Goal: Transaction & Acquisition: Purchase product/service

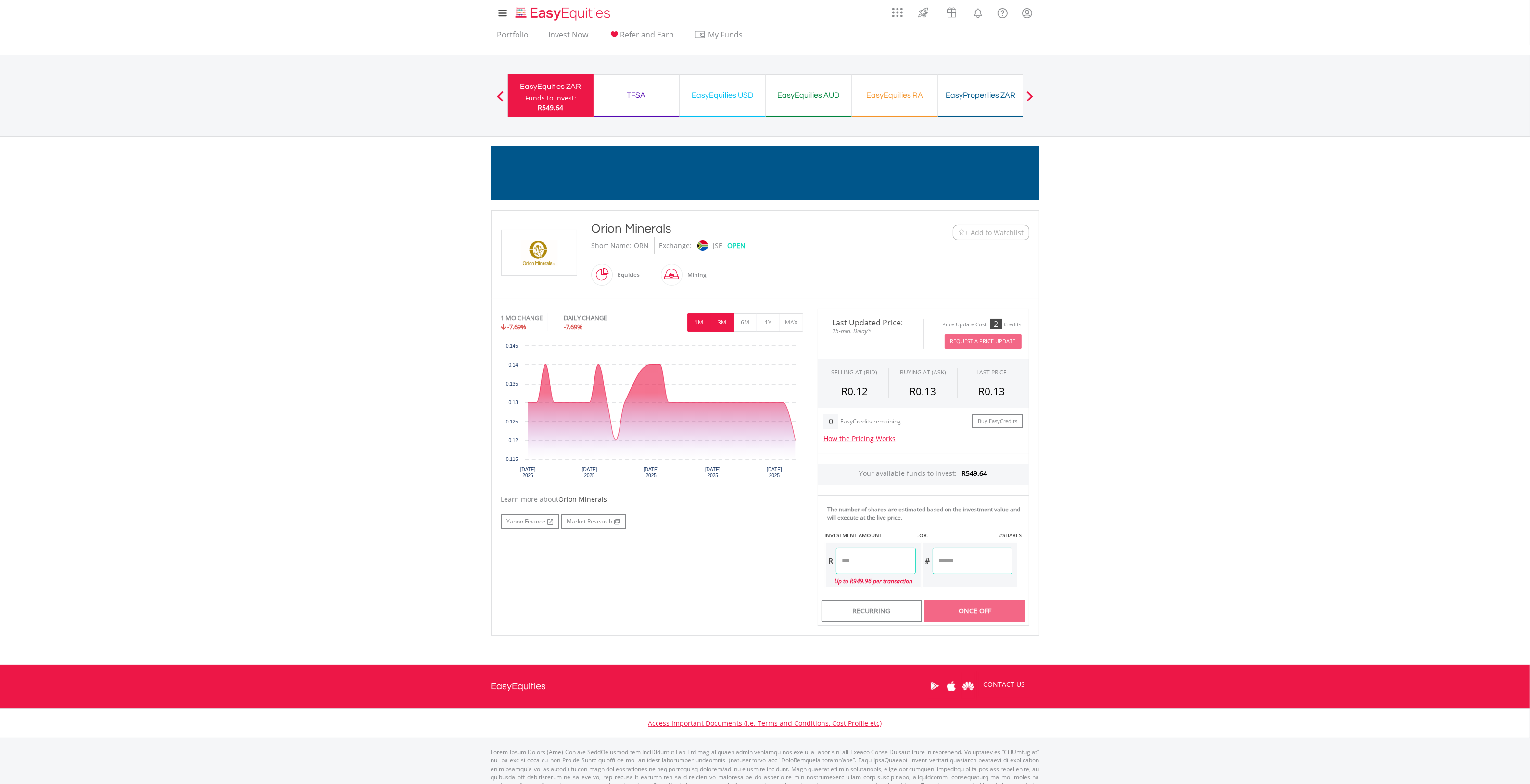
click at [722, 322] on button "3M" at bounding box center [722, 322] width 24 height 18
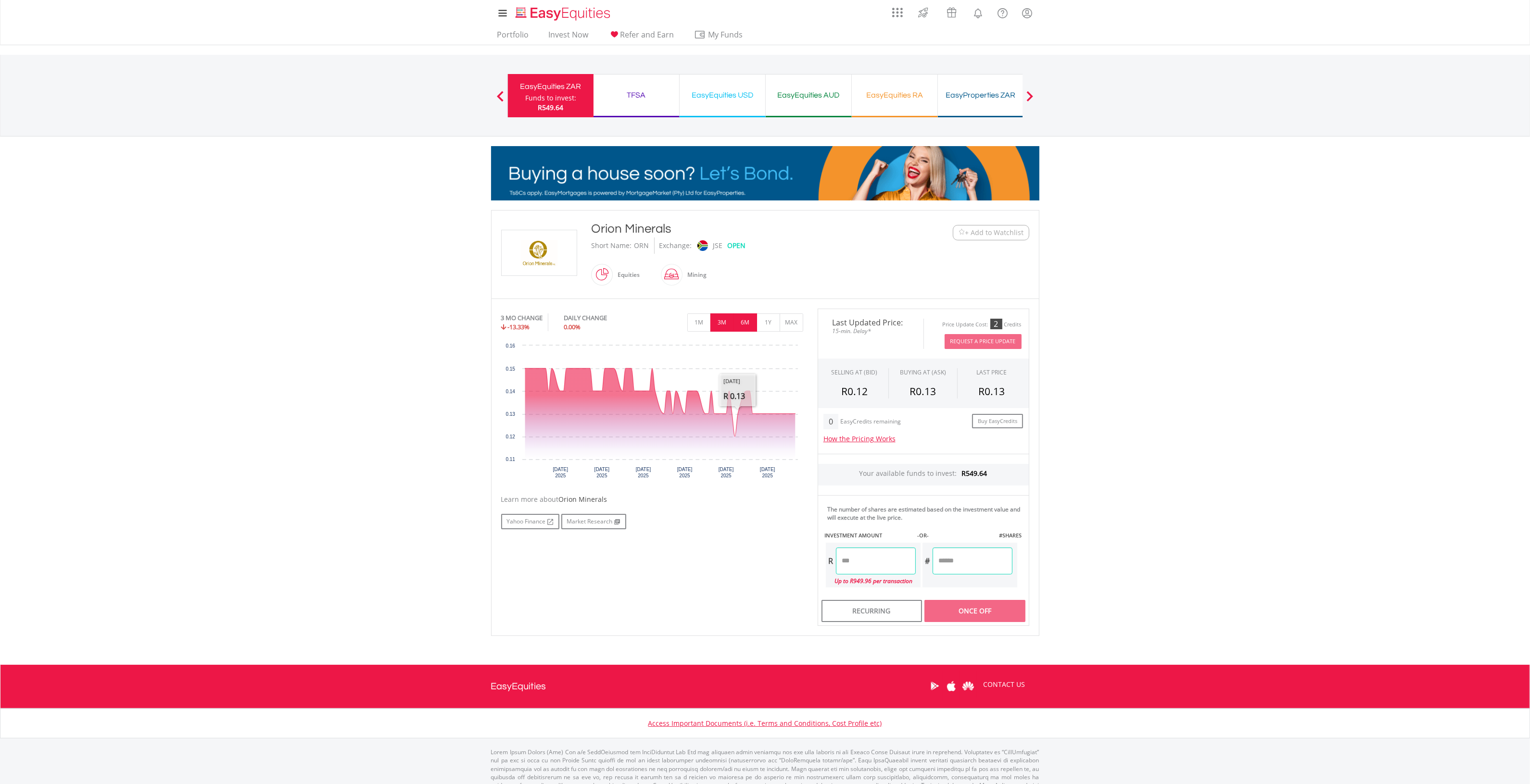
click at [743, 316] on button "6M" at bounding box center [745, 322] width 24 height 18
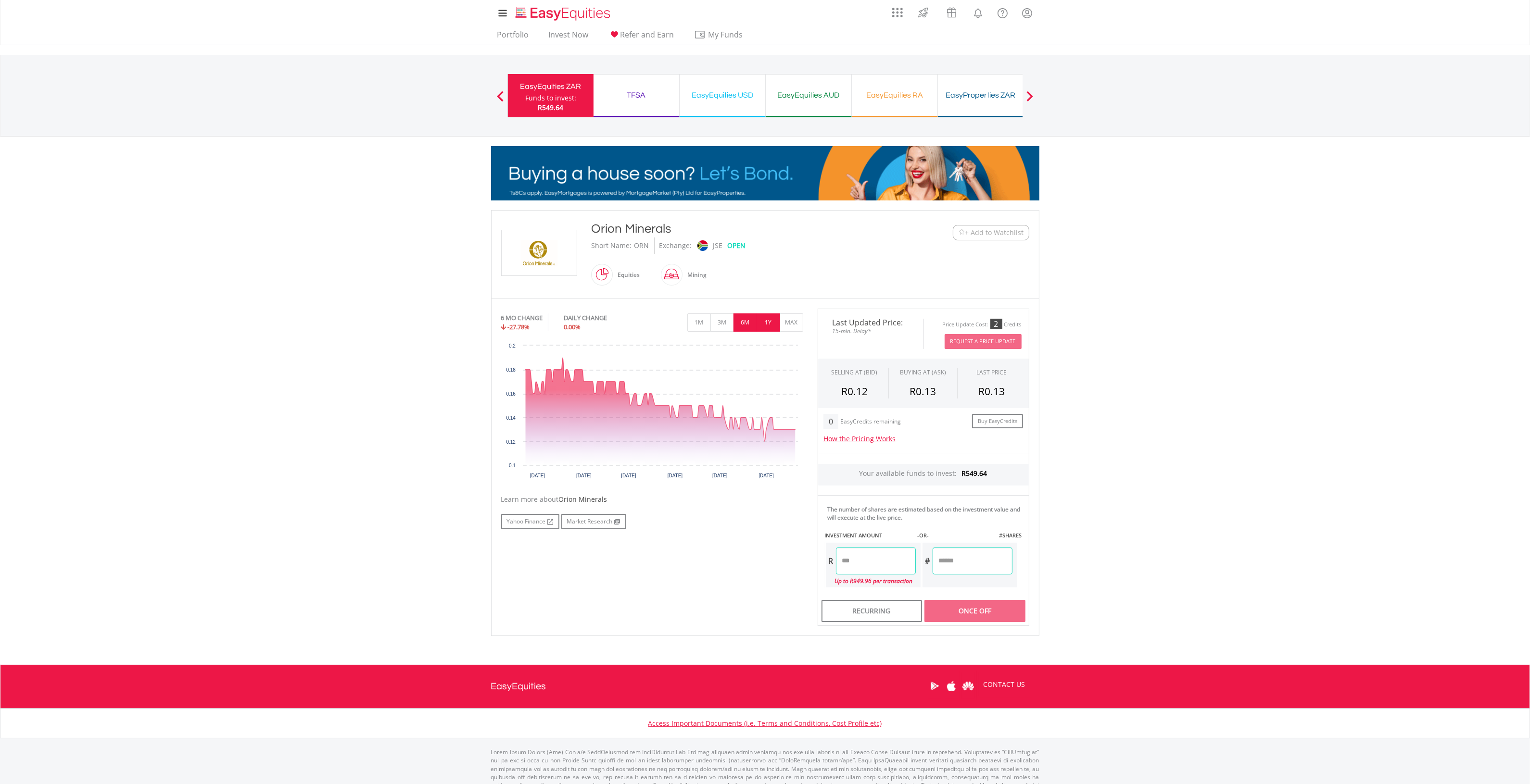
click at [775, 321] on button "1Y" at bounding box center [768, 322] width 24 height 18
click at [792, 321] on button "MAX" at bounding box center [792, 322] width 24 height 18
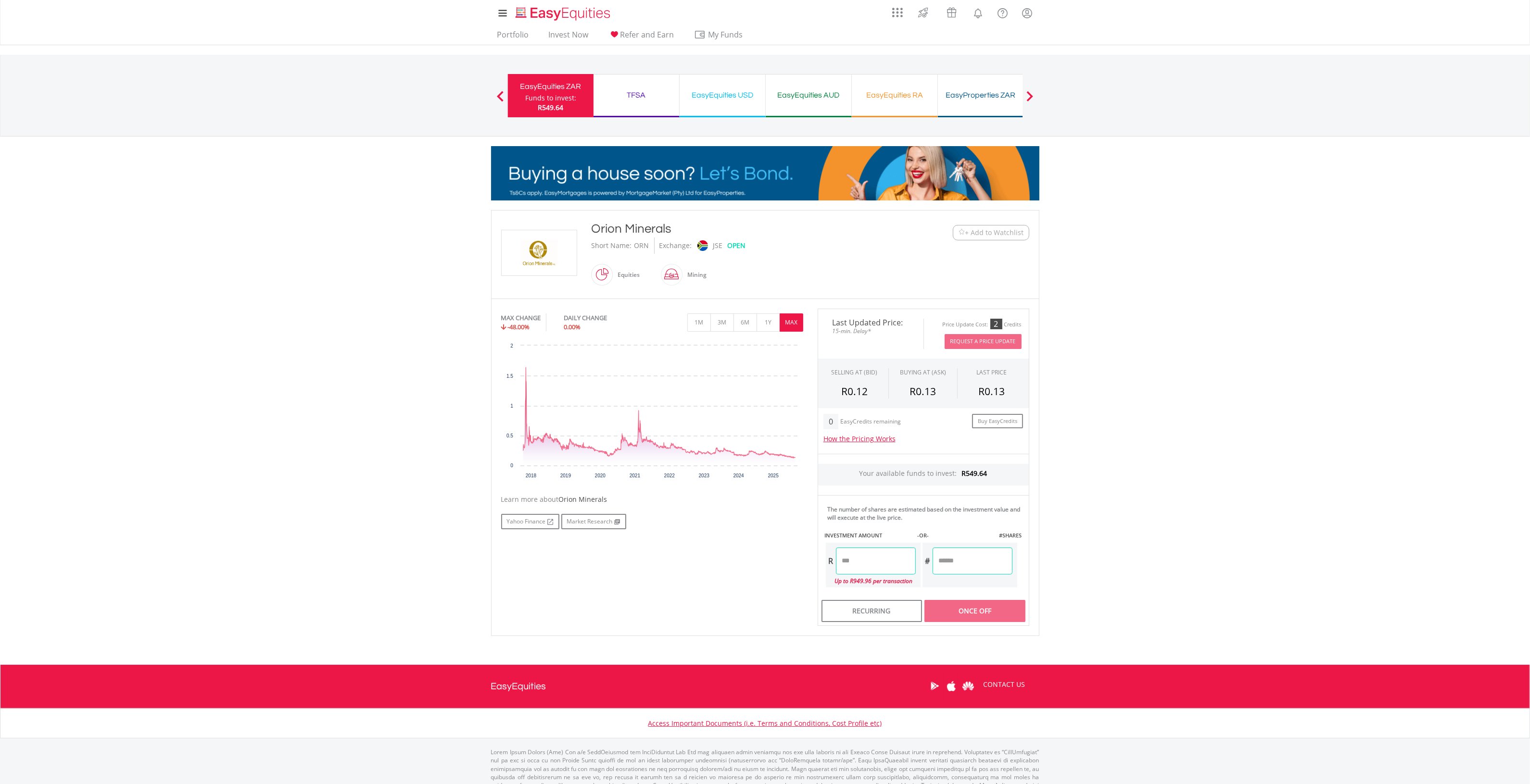
click at [964, 564] on input "number" at bounding box center [972, 561] width 80 height 27
type input "***"
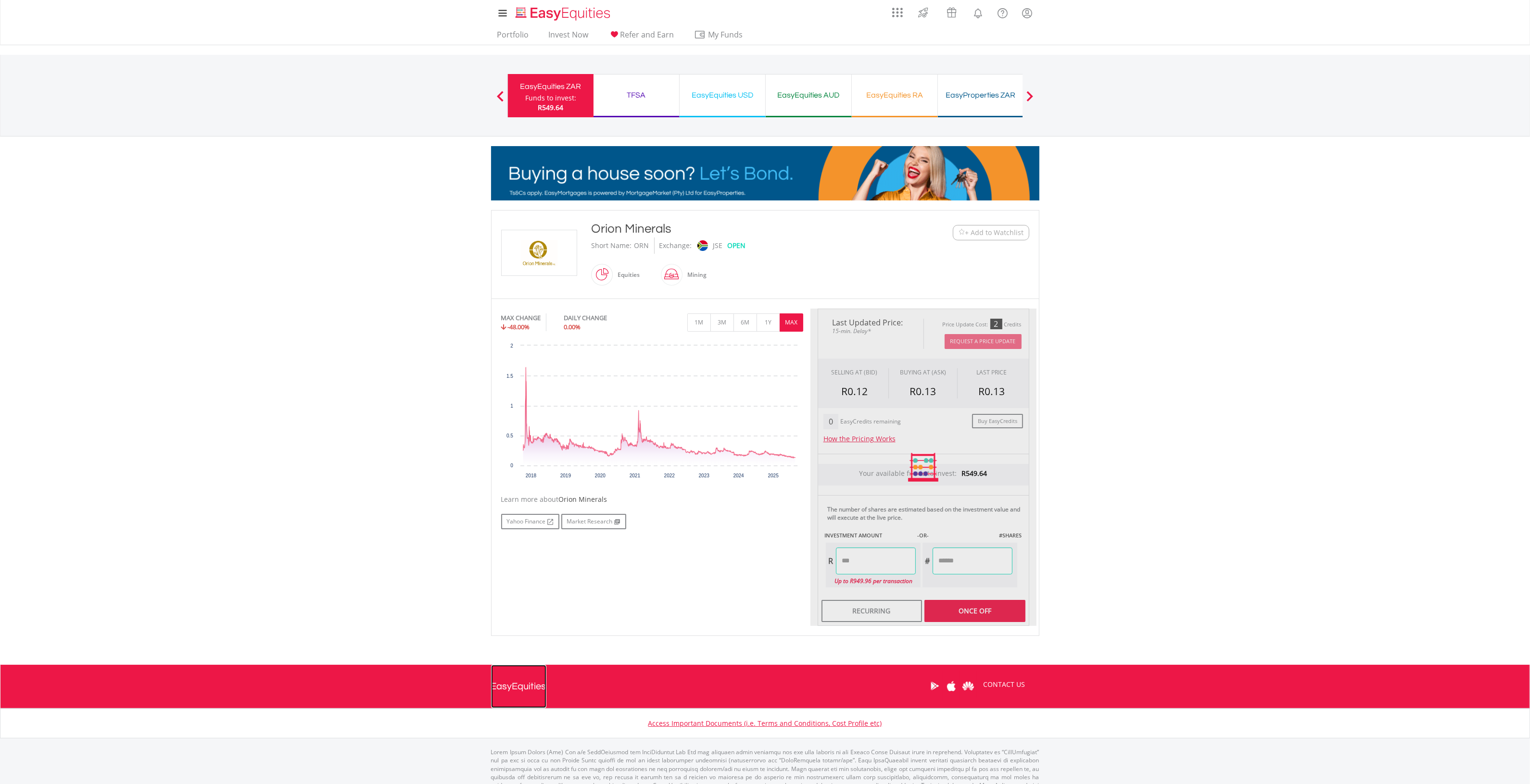
type input "*****"
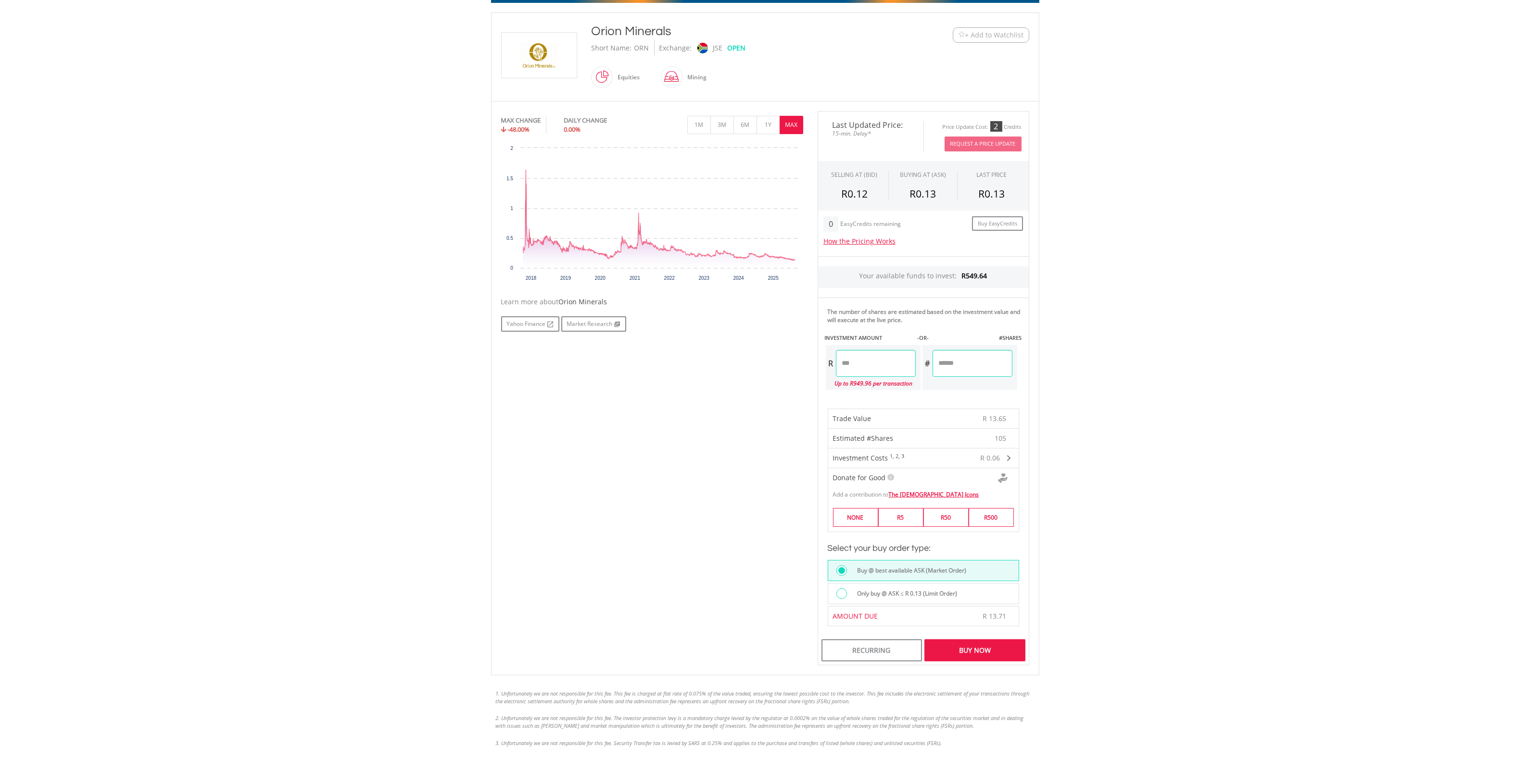
scroll to position [300, 0]
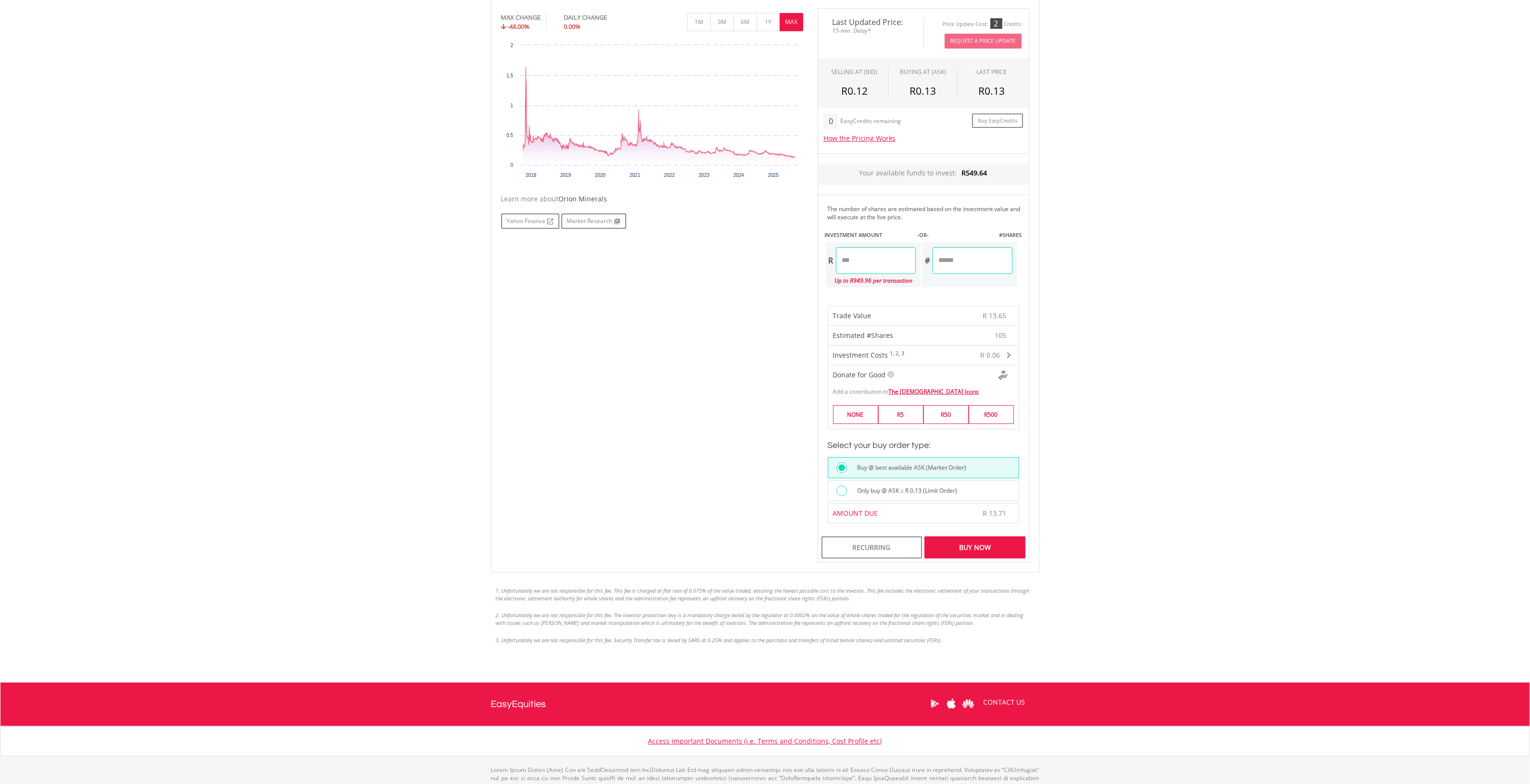
click at [950, 549] on div "Buy Now" at bounding box center [975, 547] width 101 height 22
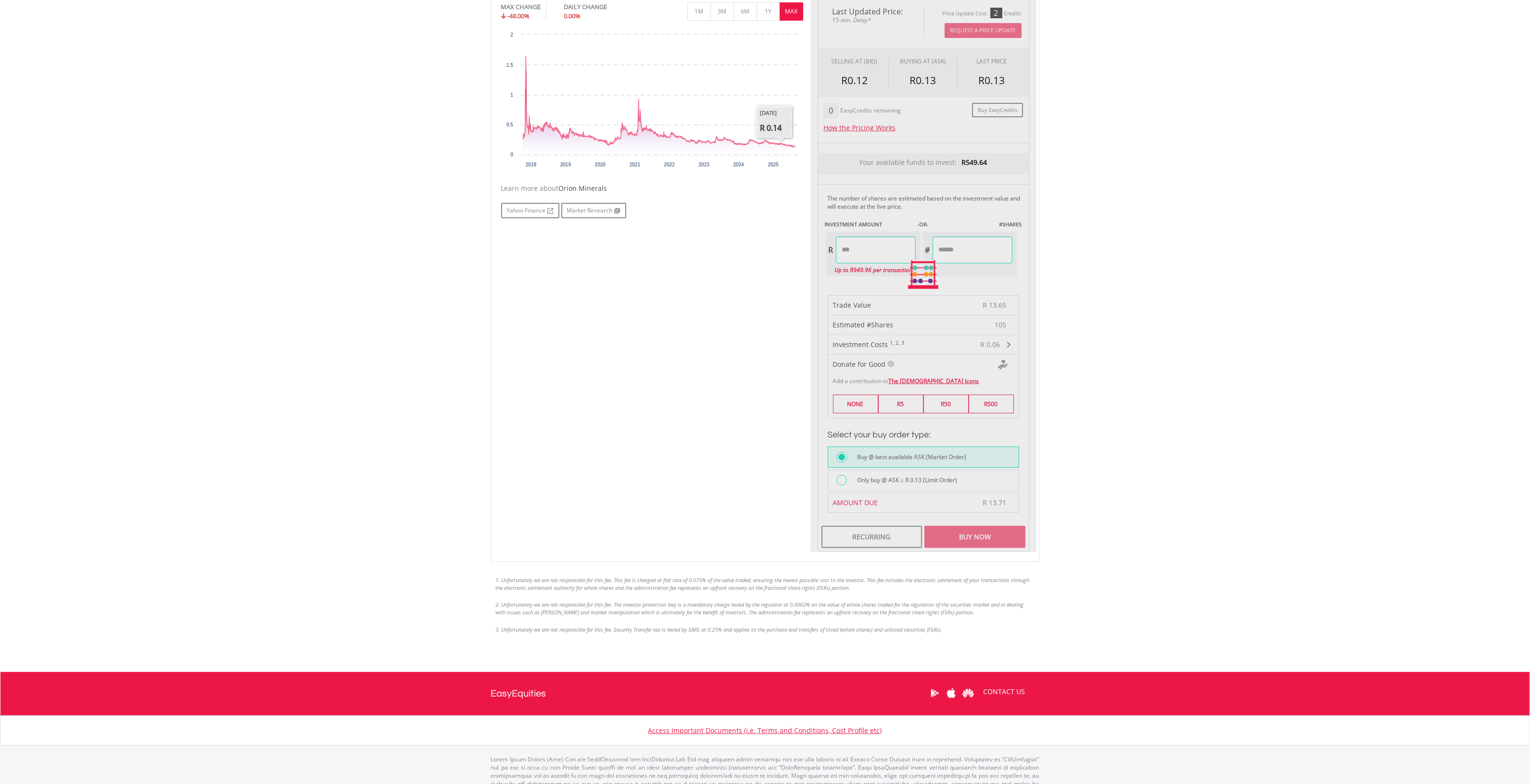
scroll to position [338, 0]
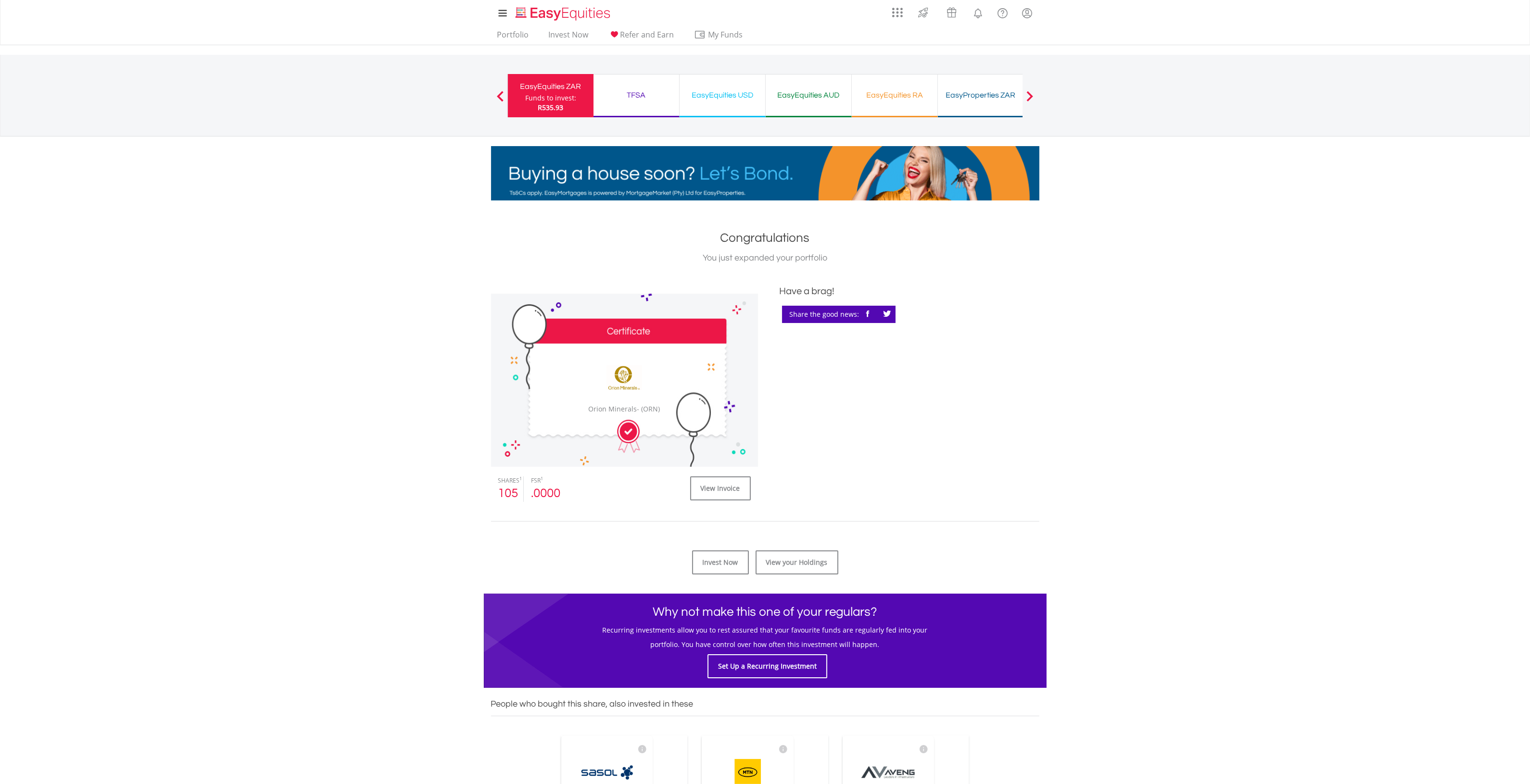
click at [642, 97] on div "TFSA" at bounding box center [637, 95] width 74 height 13
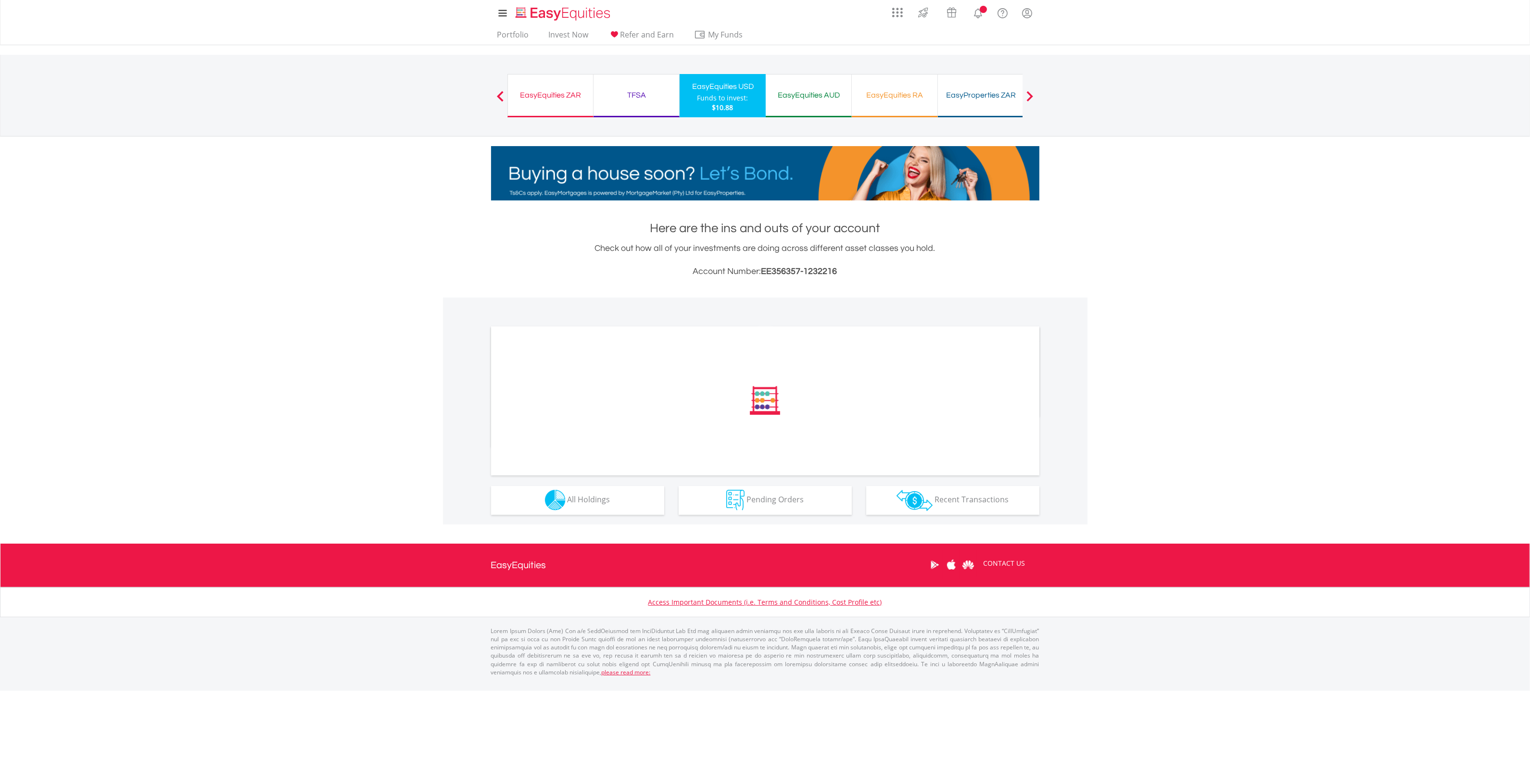
click at [619, 447] on div "﻿ Distribution Current Value Show All" at bounding box center [765, 386] width 548 height 121
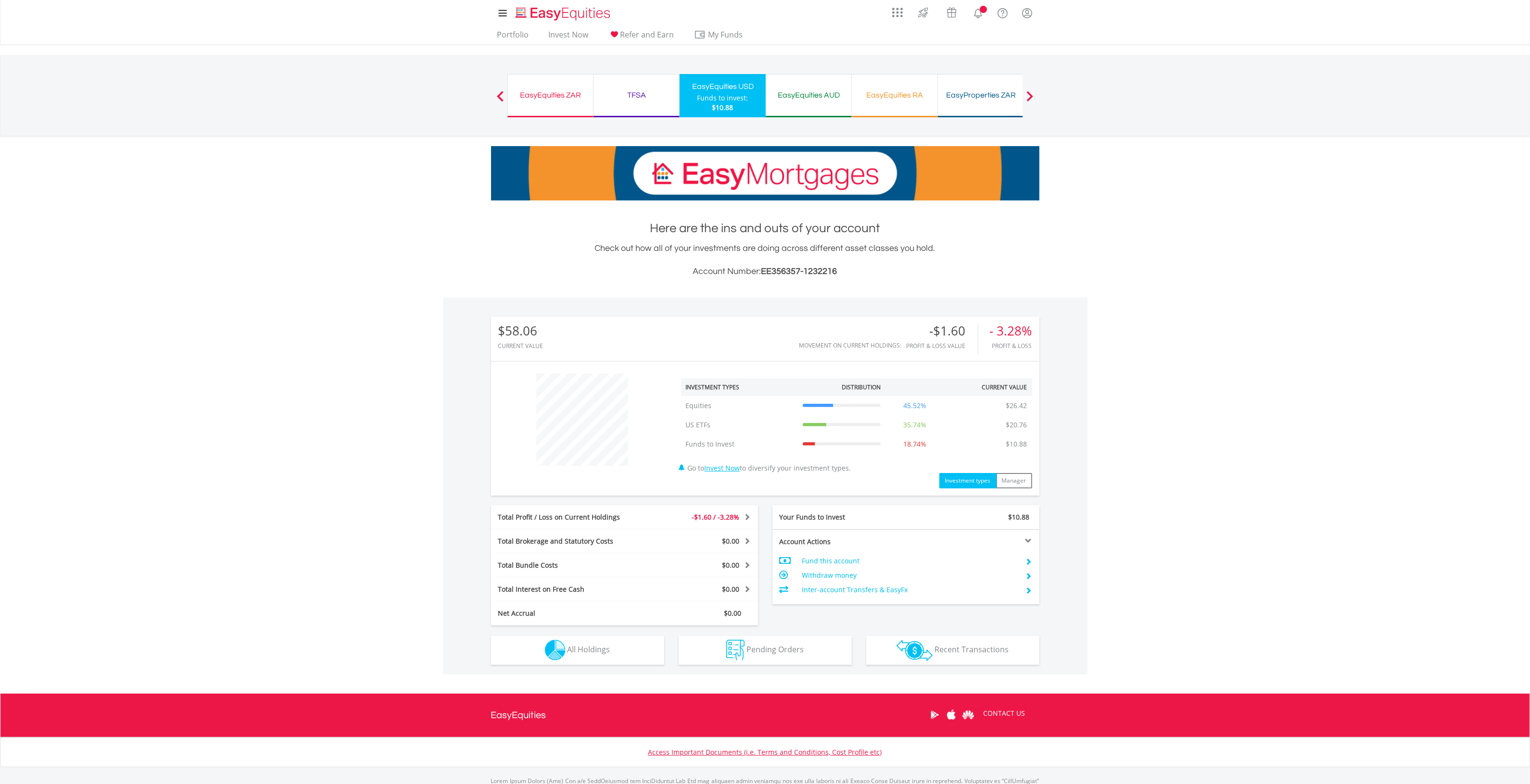
scroll to position [92, 183]
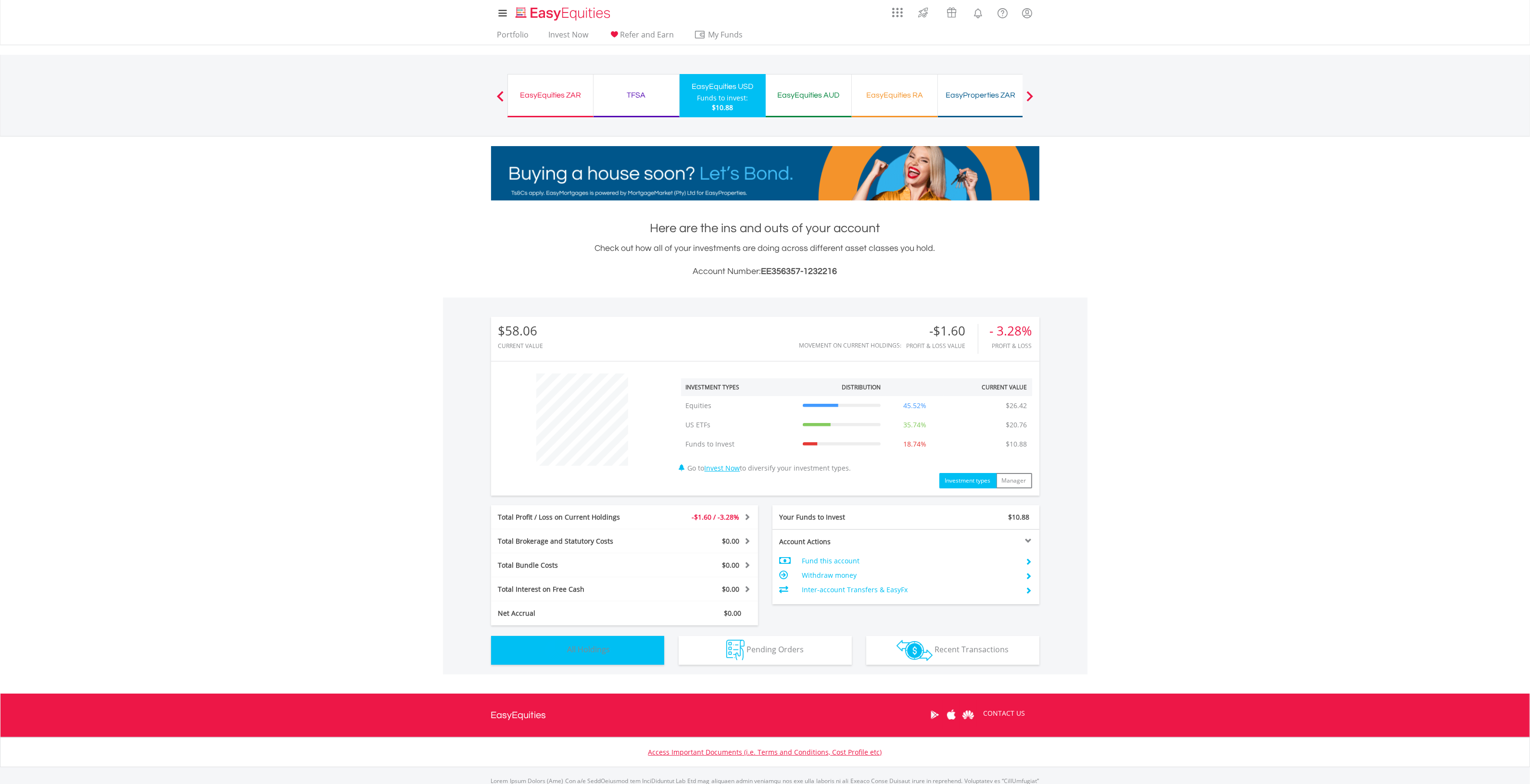
click at [623, 640] on button "Holdings All Holdings" at bounding box center [578, 650] width 173 height 29
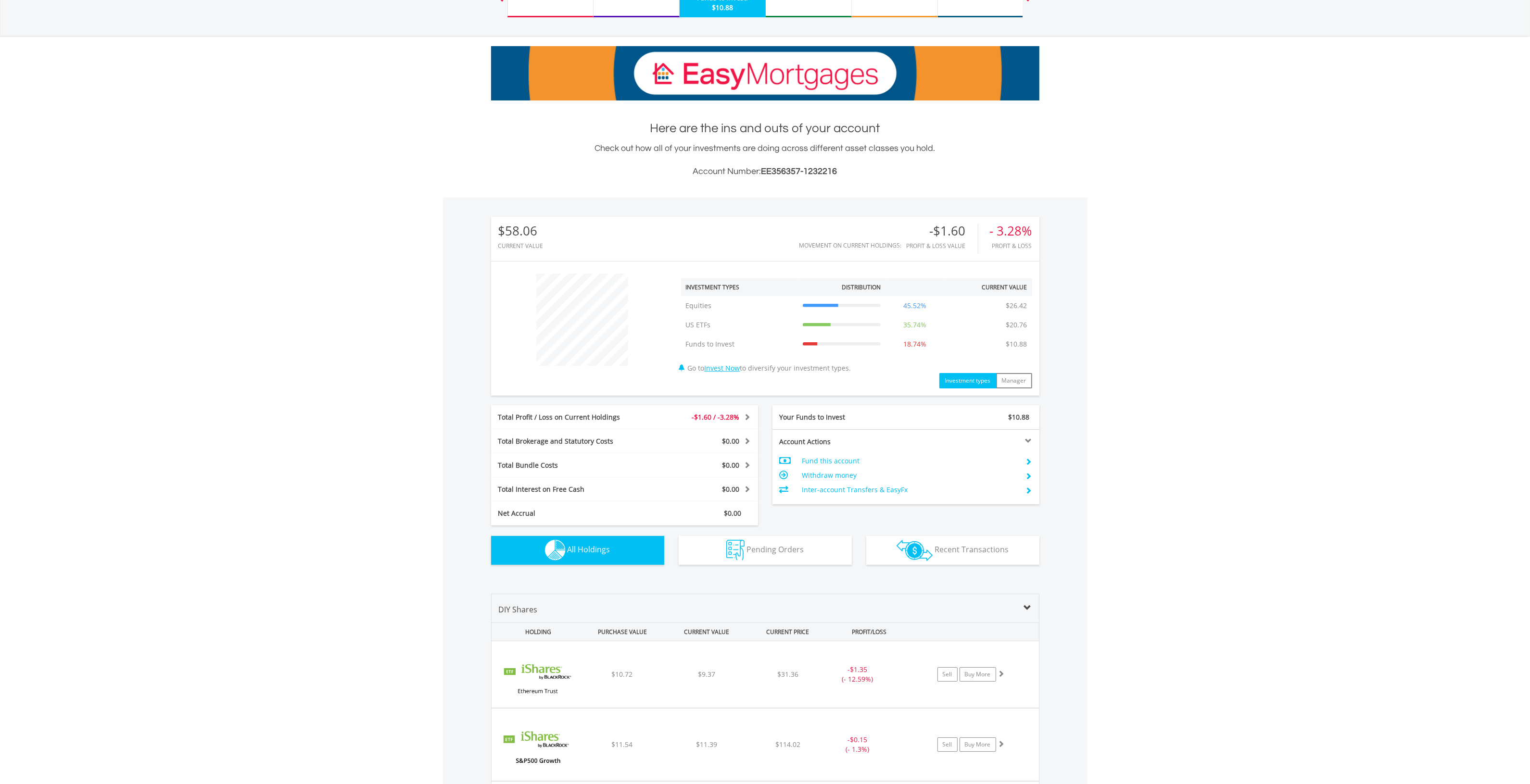
scroll to position [0, 0]
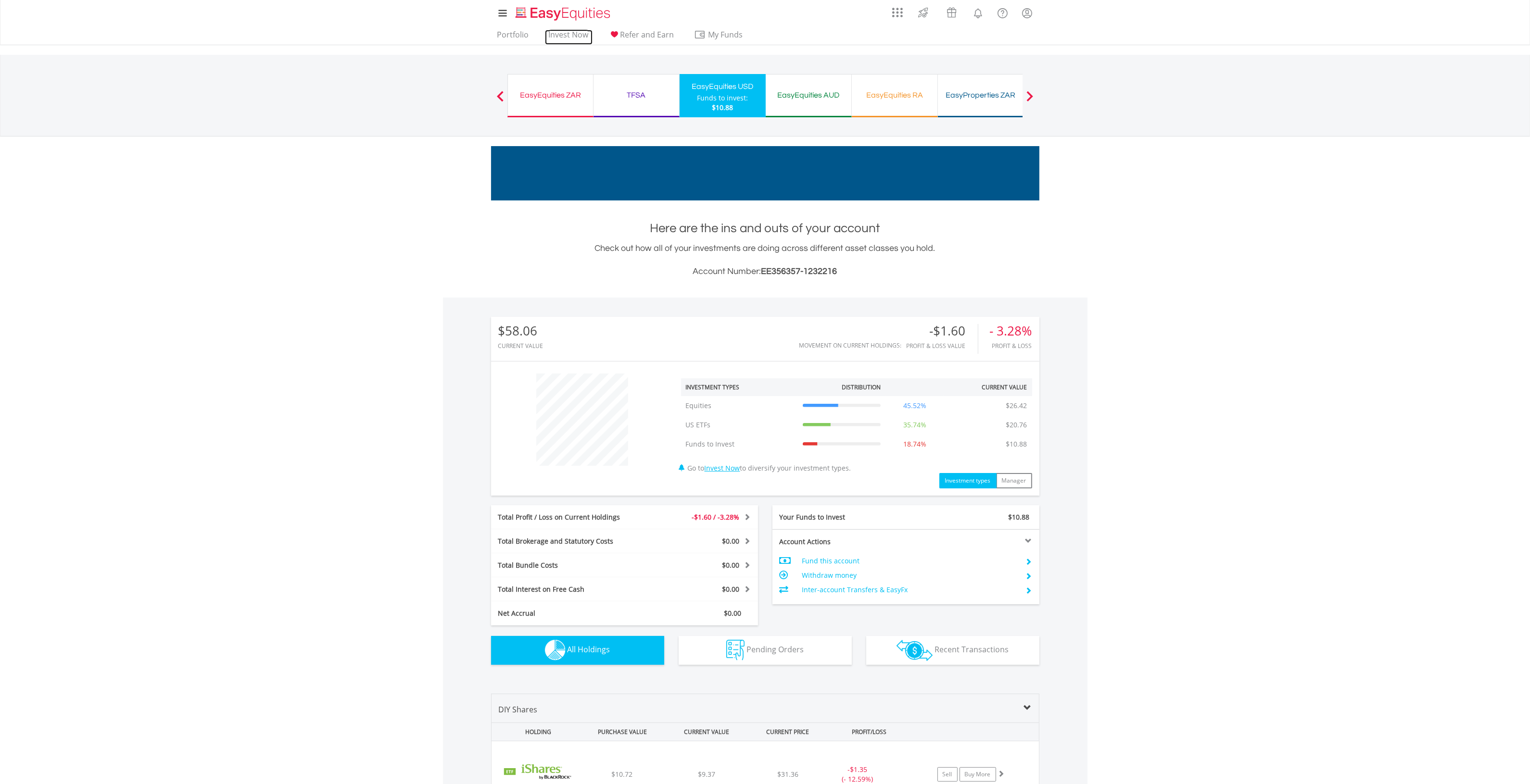
click at [564, 32] on link "Invest Now" at bounding box center [569, 37] width 48 height 15
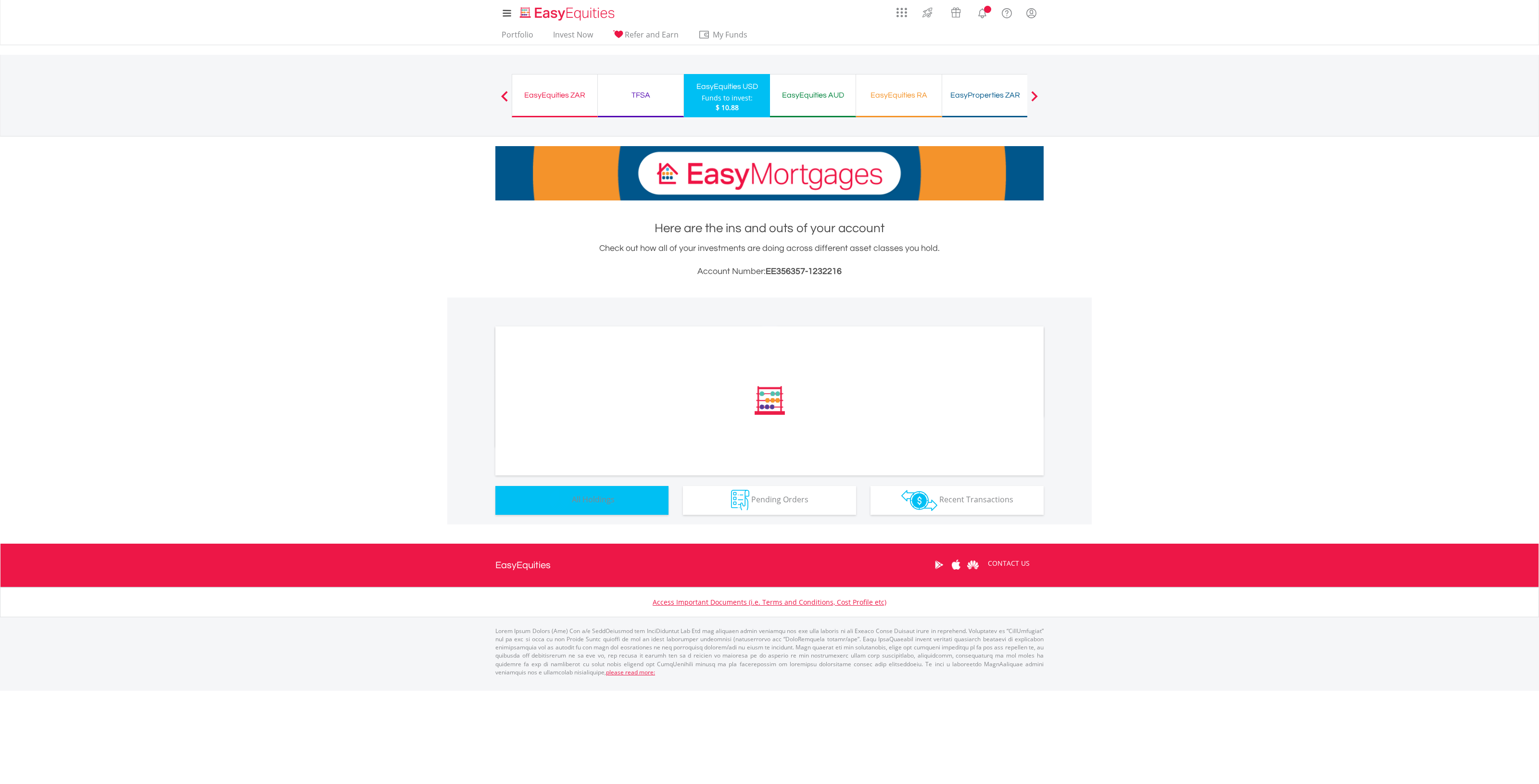
click at [585, 505] on span "All Holdings" at bounding box center [593, 499] width 43 height 11
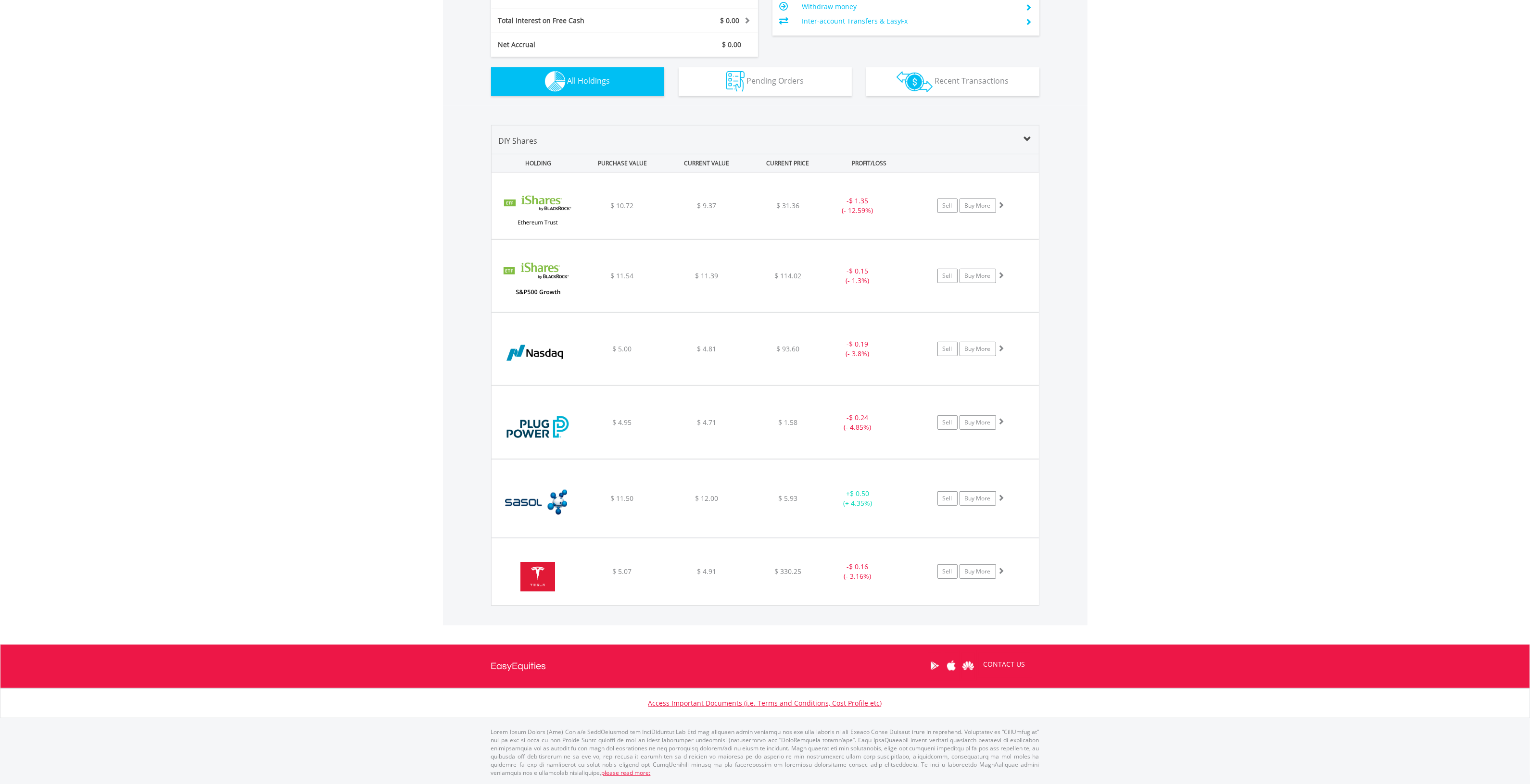
scroll to position [92, 183]
click at [714, 210] on span "$ 4.91" at bounding box center [706, 205] width 19 height 9
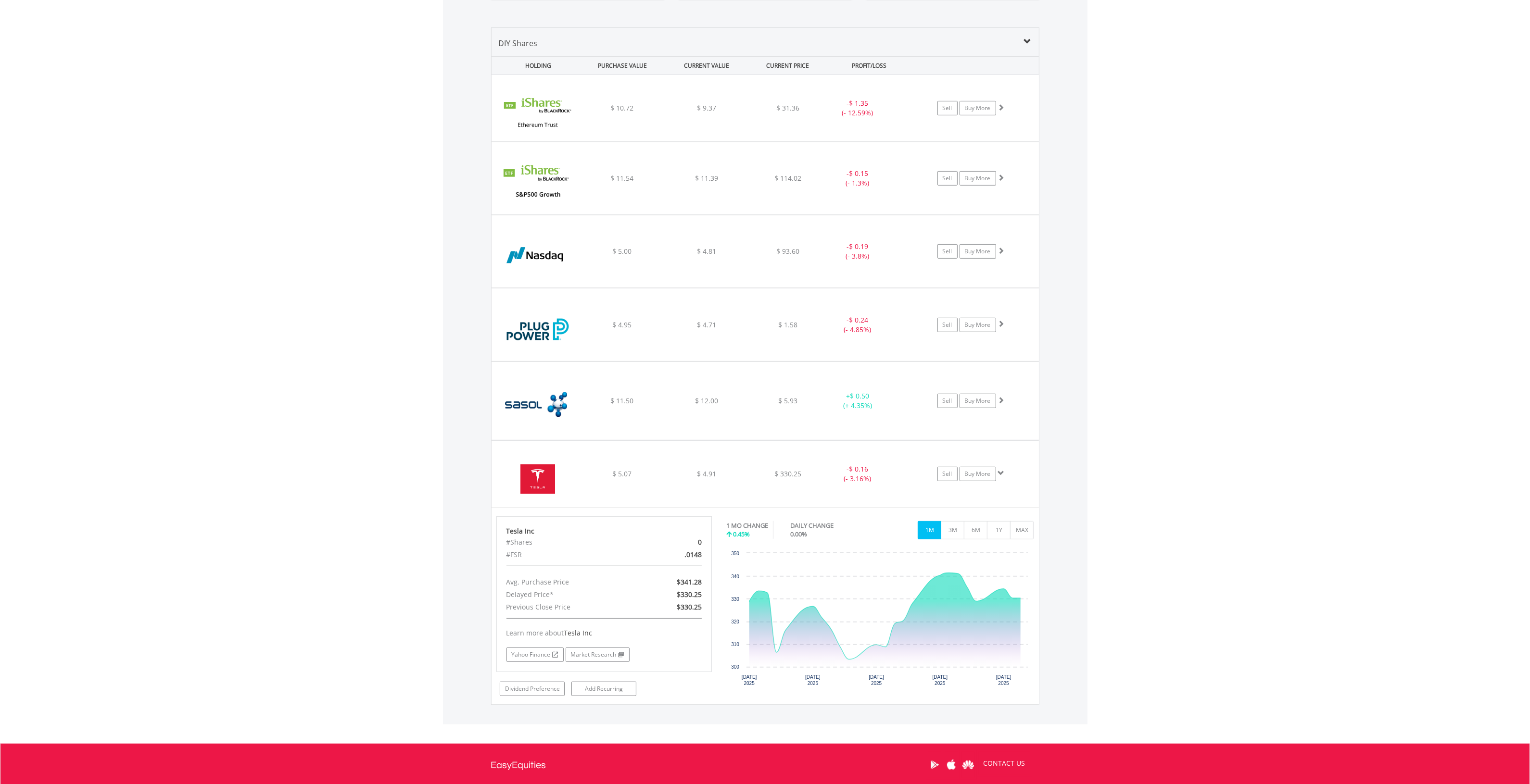
scroll to position [767, 0]
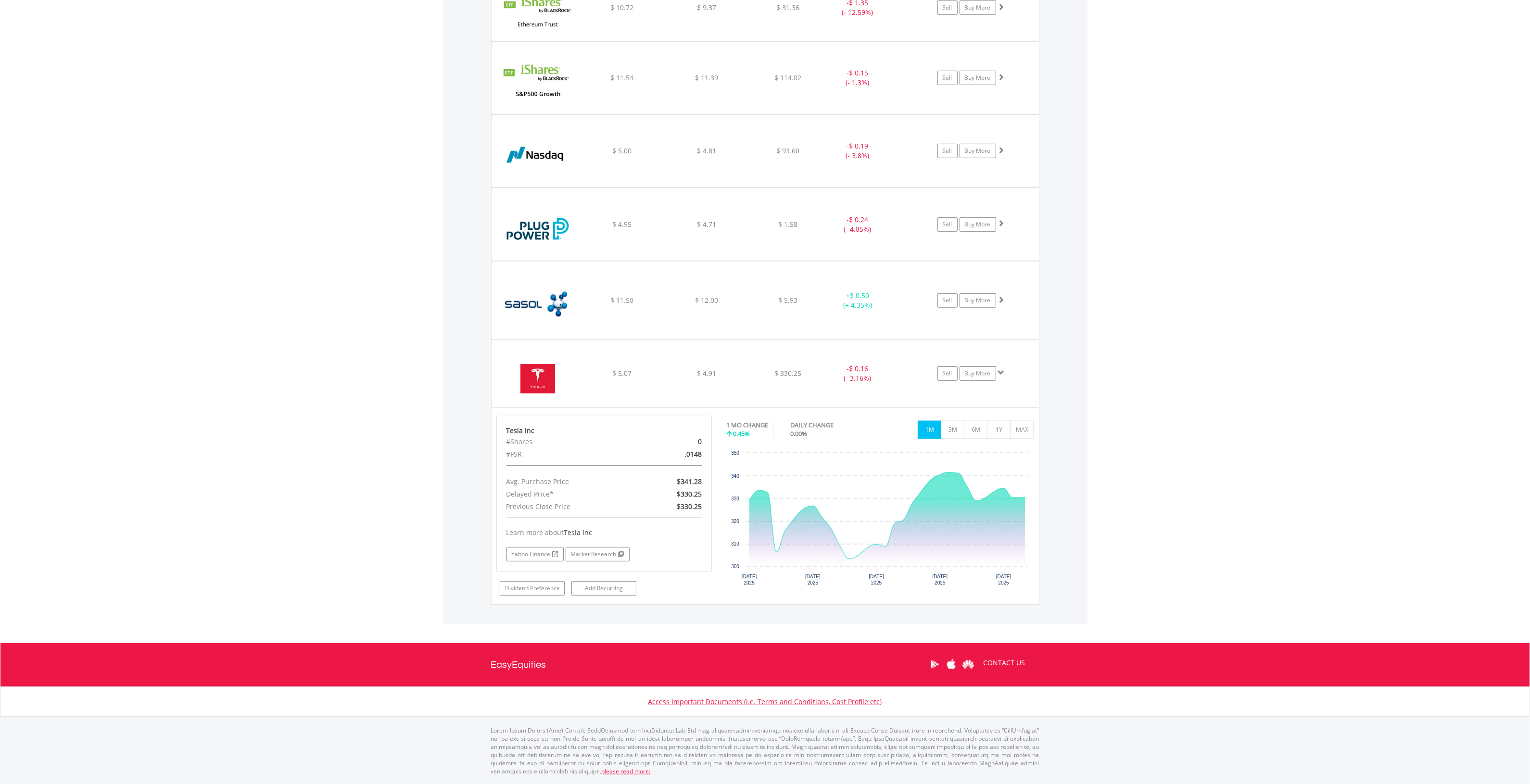
click at [750, 41] on div "﻿ Tesla Inc $ 5.07 $ 4.91 $ 330.25 - $ 0.16 (- 3.16%) Sell Buy More" at bounding box center [765, 7] width 547 height 66
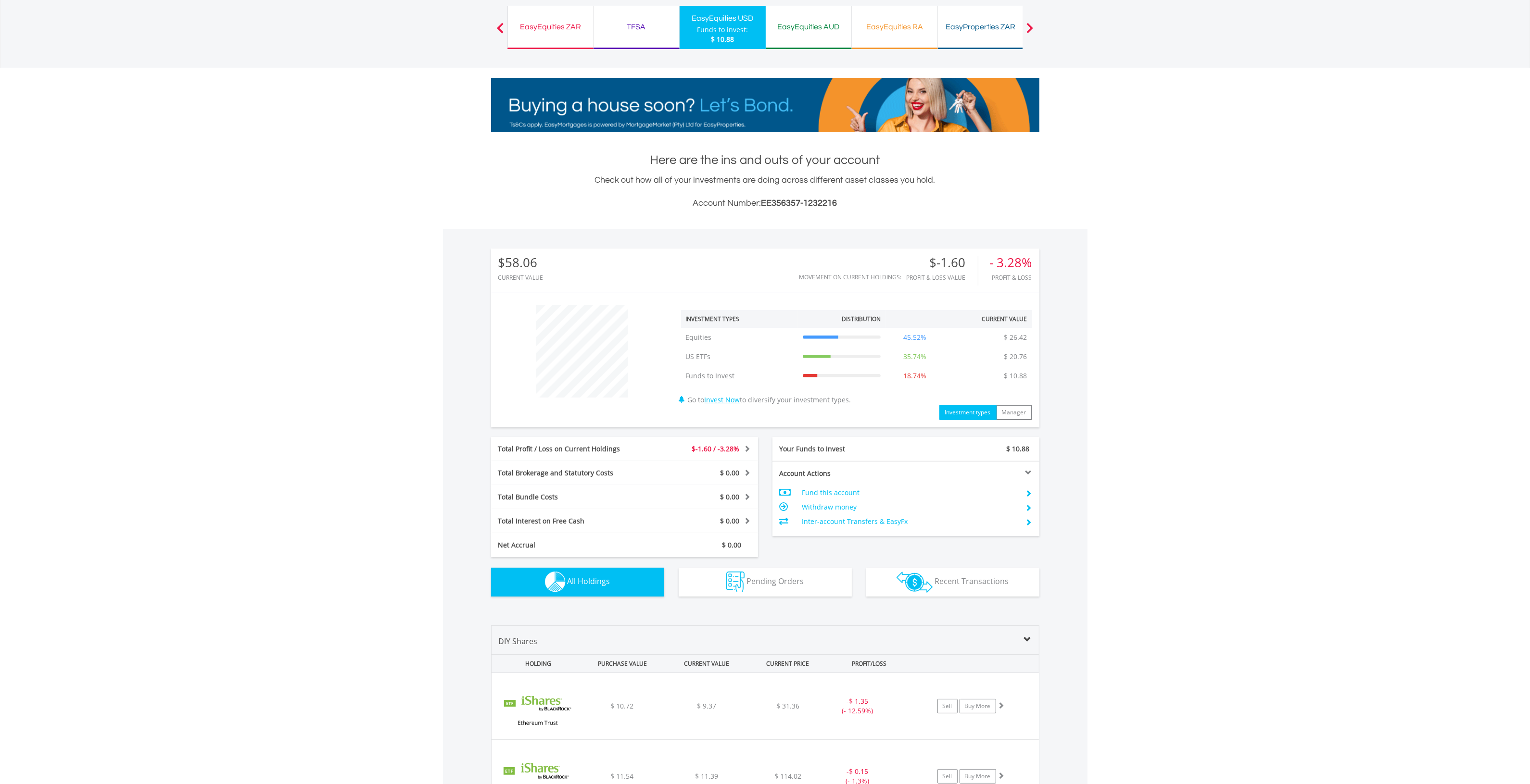
scroll to position [0, 0]
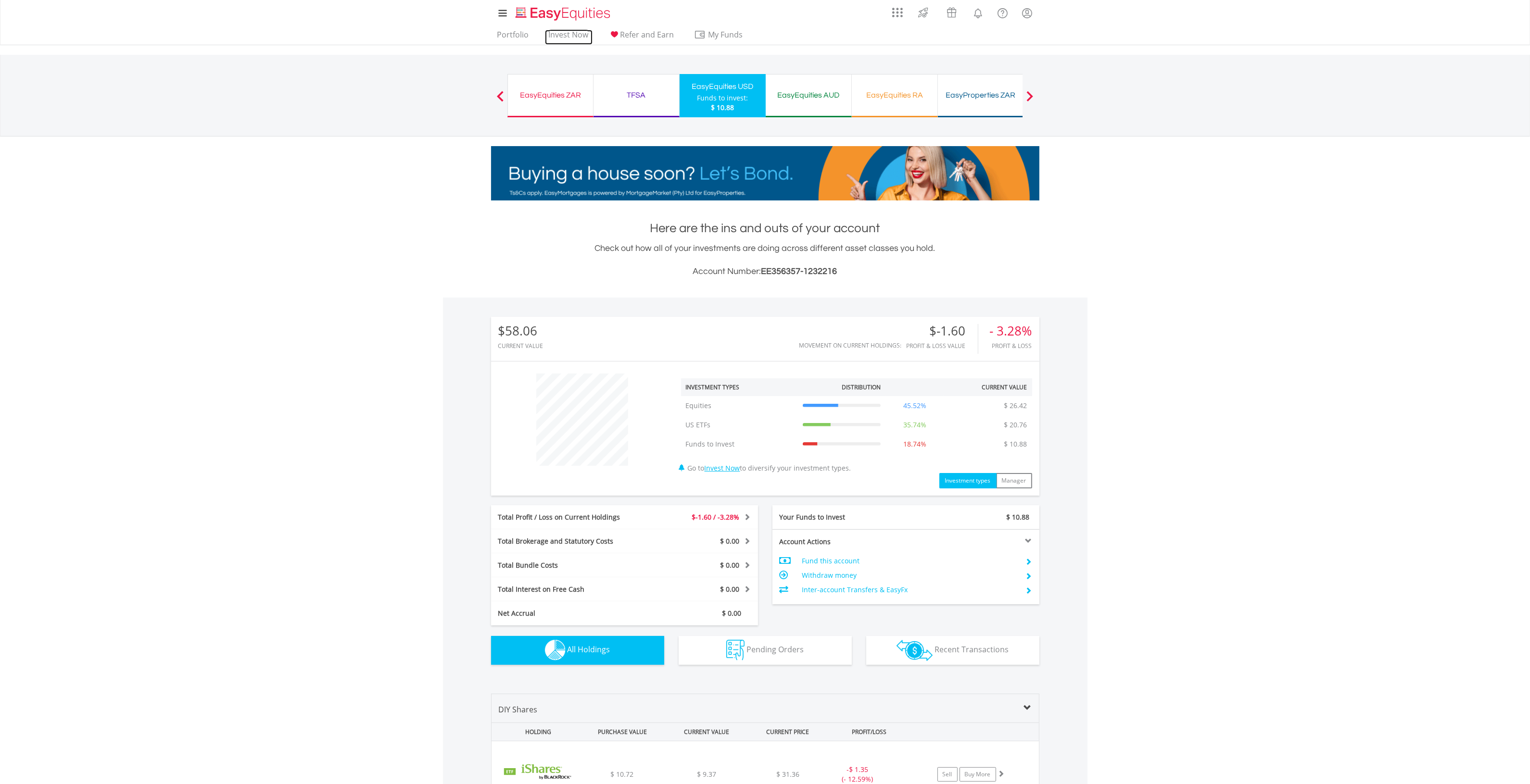
click at [561, 37] on link "Invest Now" at bounding box center [569, 37] width 48 height 15
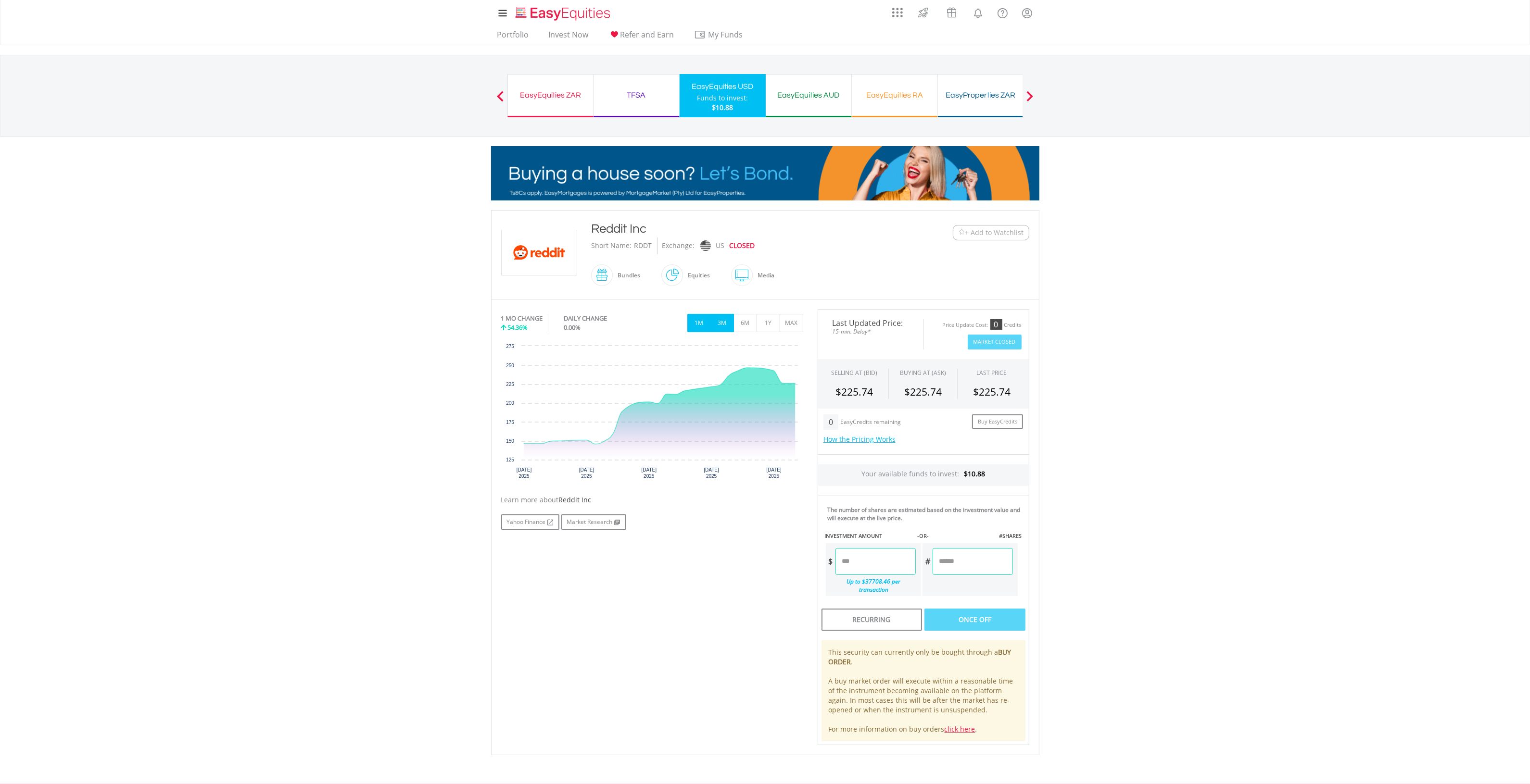
click at [724, 325] on button "3M" at bounding box center [722, 323] width 24 height 18
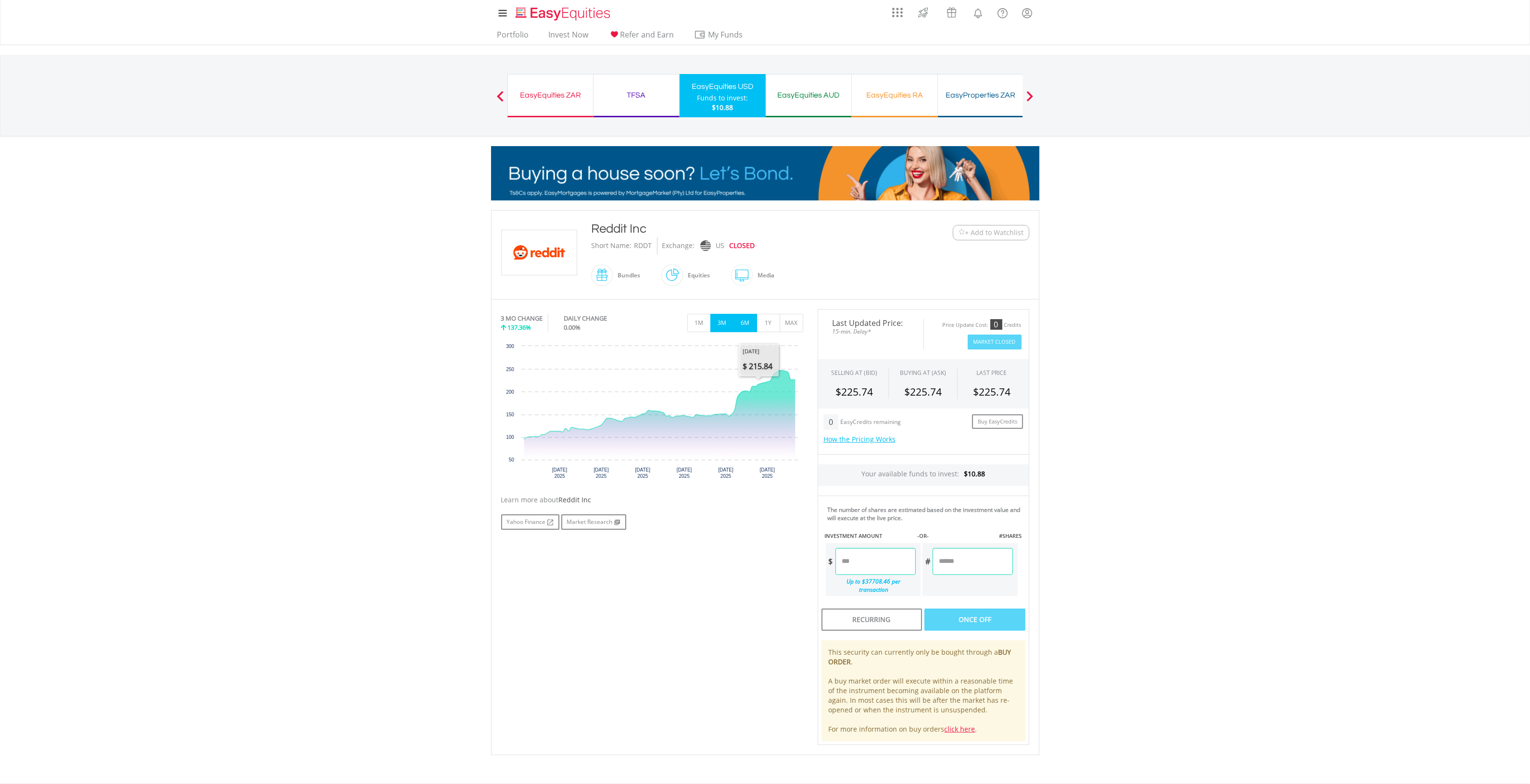
click at [747, 327] on button "6M" at bounding box center [745, 323] width 24 height 18
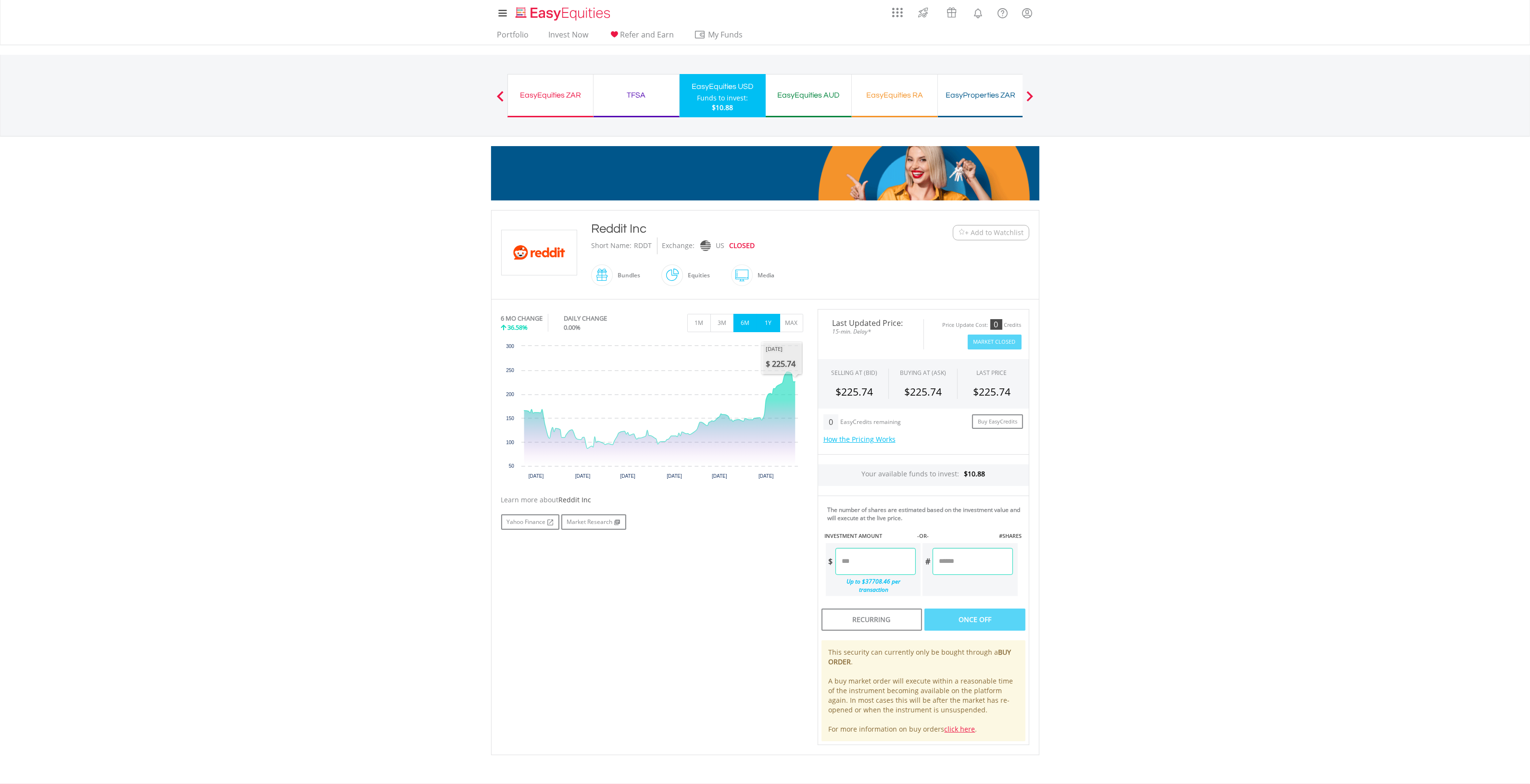
click at [764, 321] on button "1Y" at bounding box center [768, 323] width 24 height 18
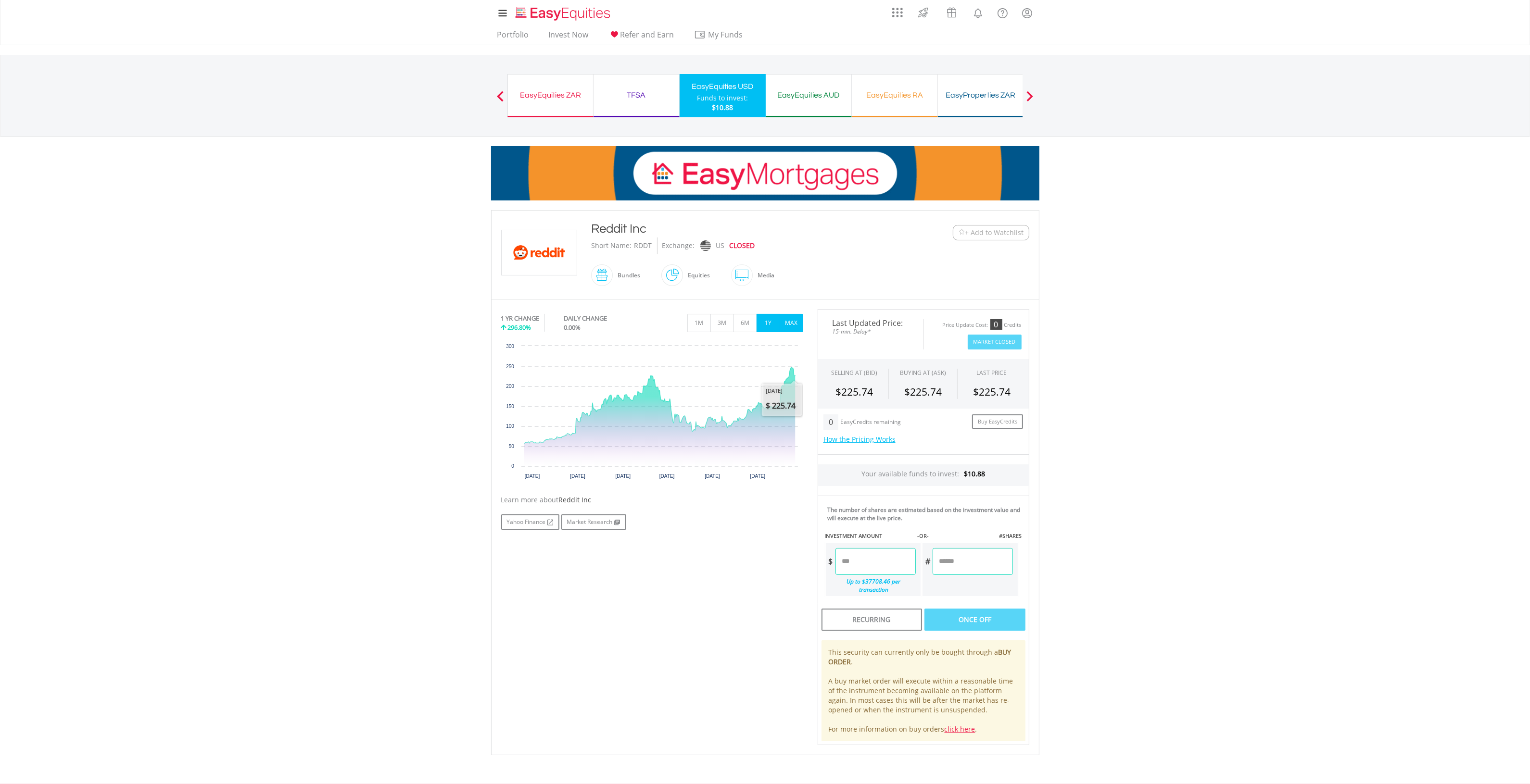
click at [790, 330] on button "MAX" at bounding box center [792, 323] width 24 height 18
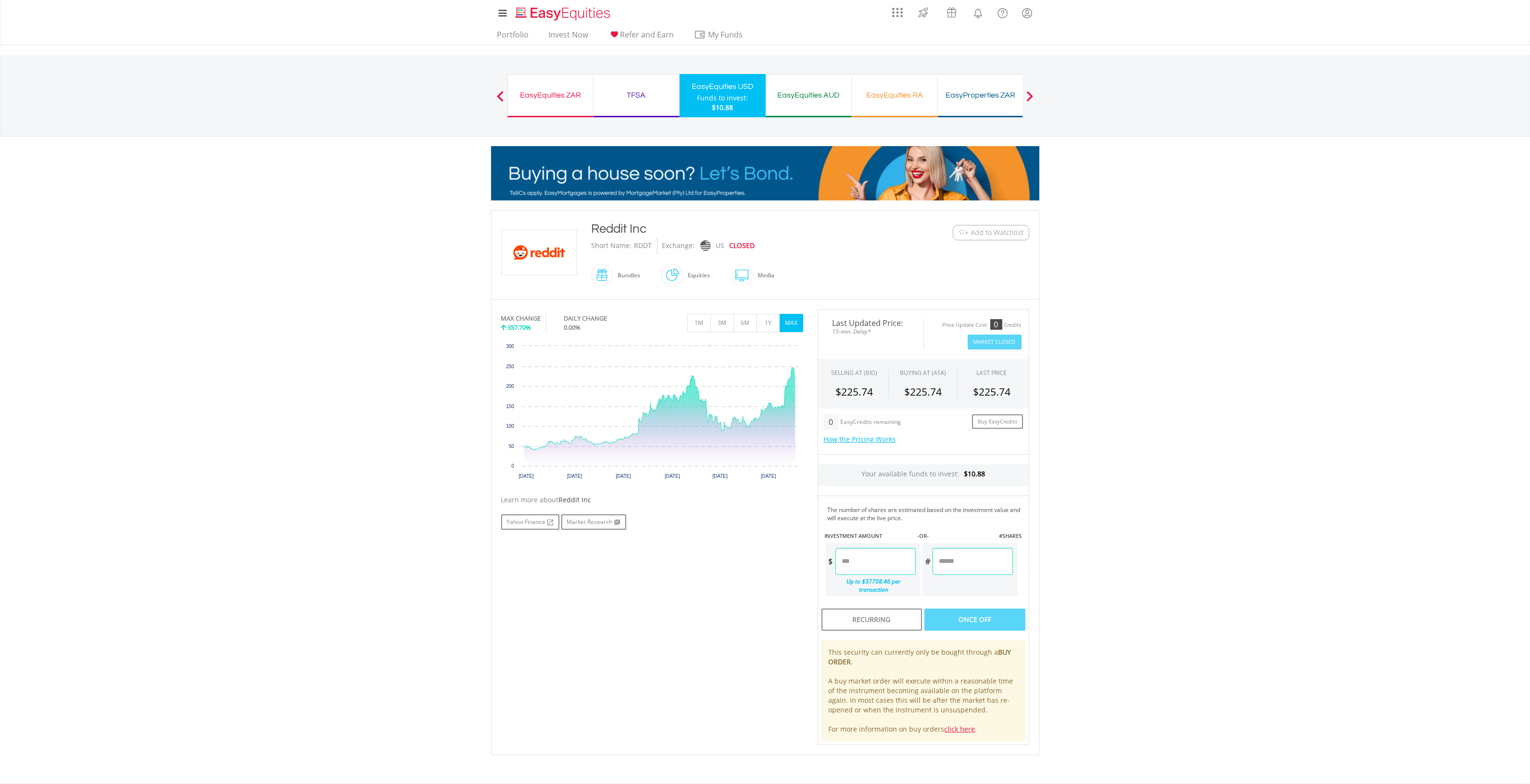
click at [865, 562] on input "number" at bounding box center [876, 561] width 80 height 27
type input "*"
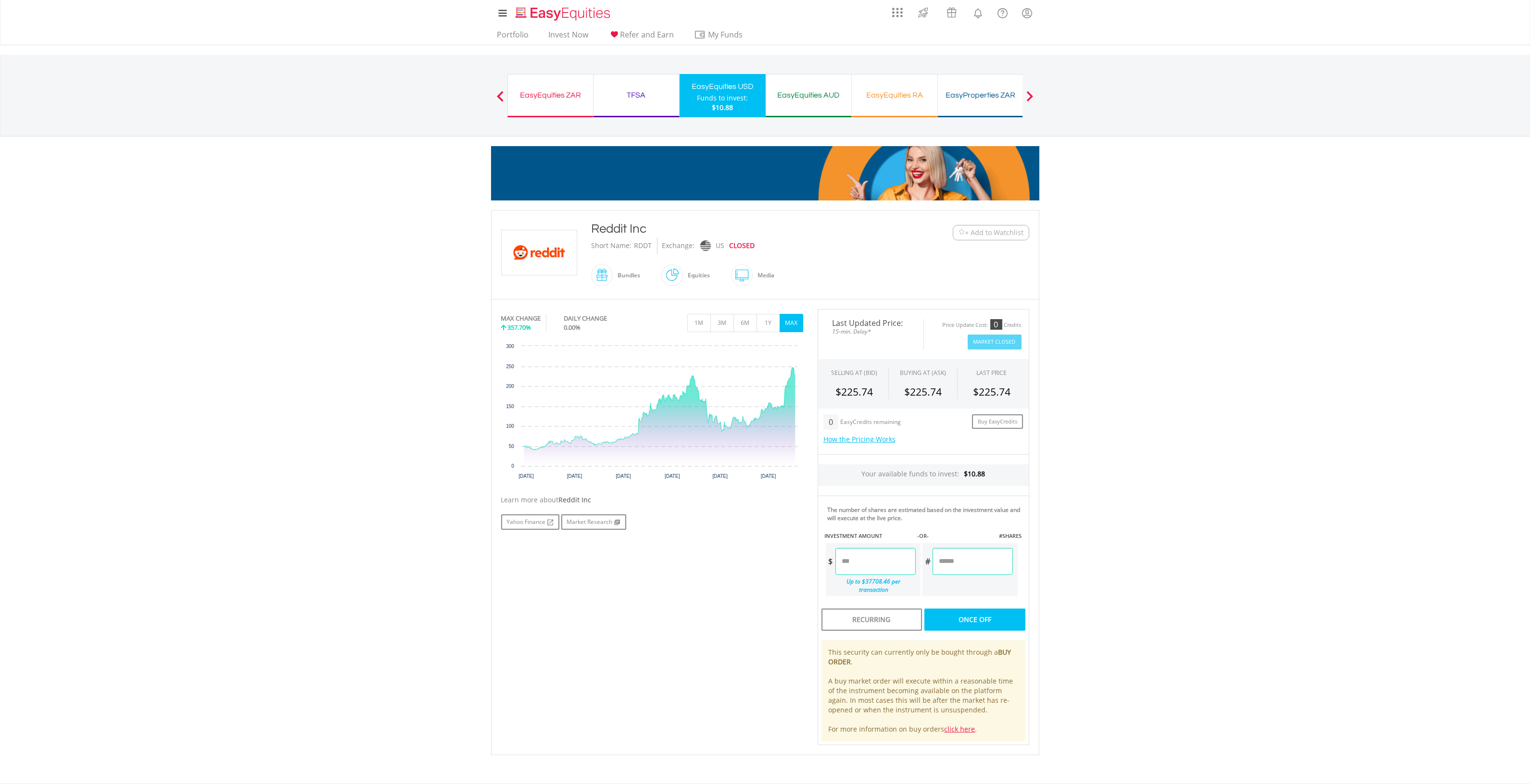
type input "****"
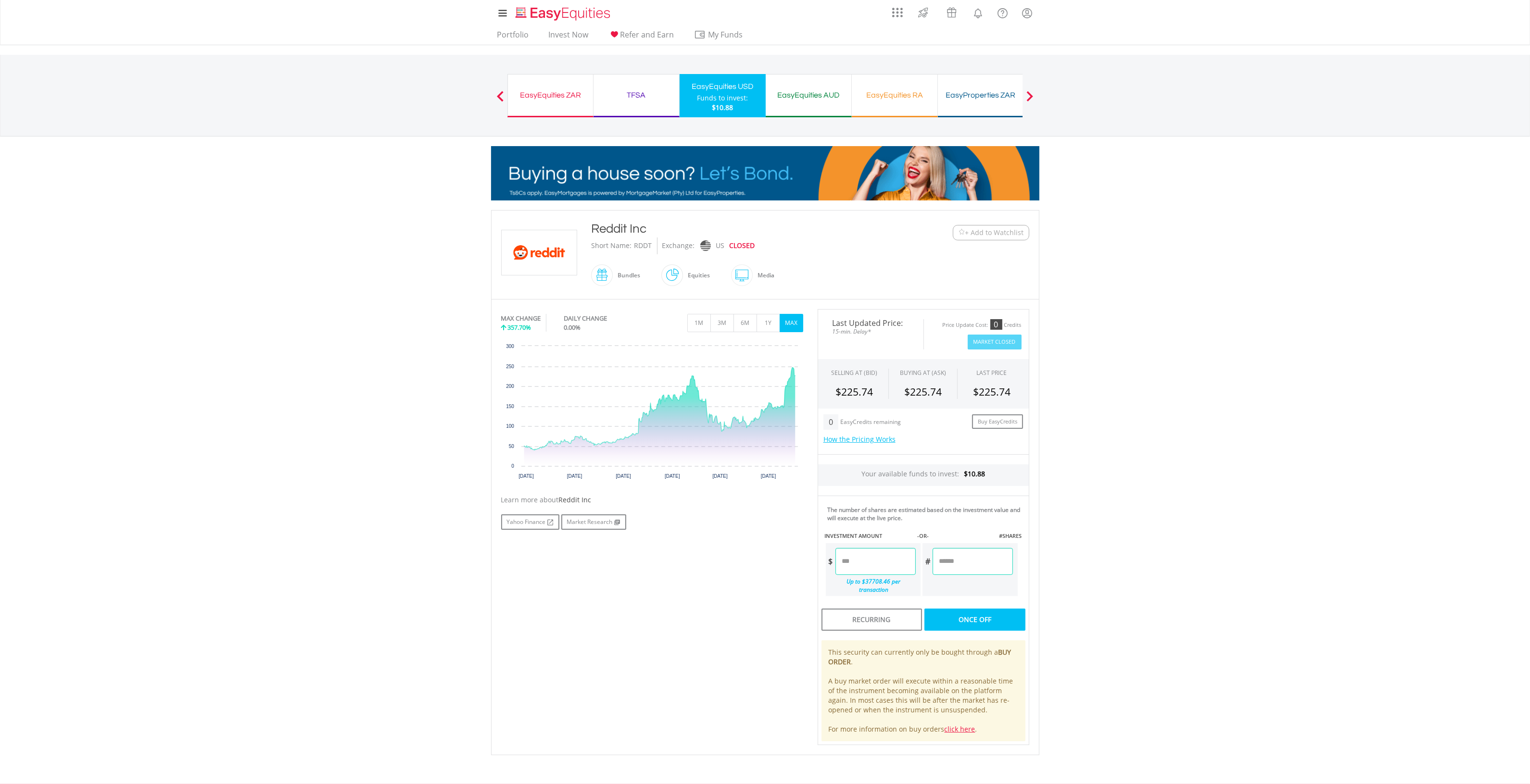
type input "******"
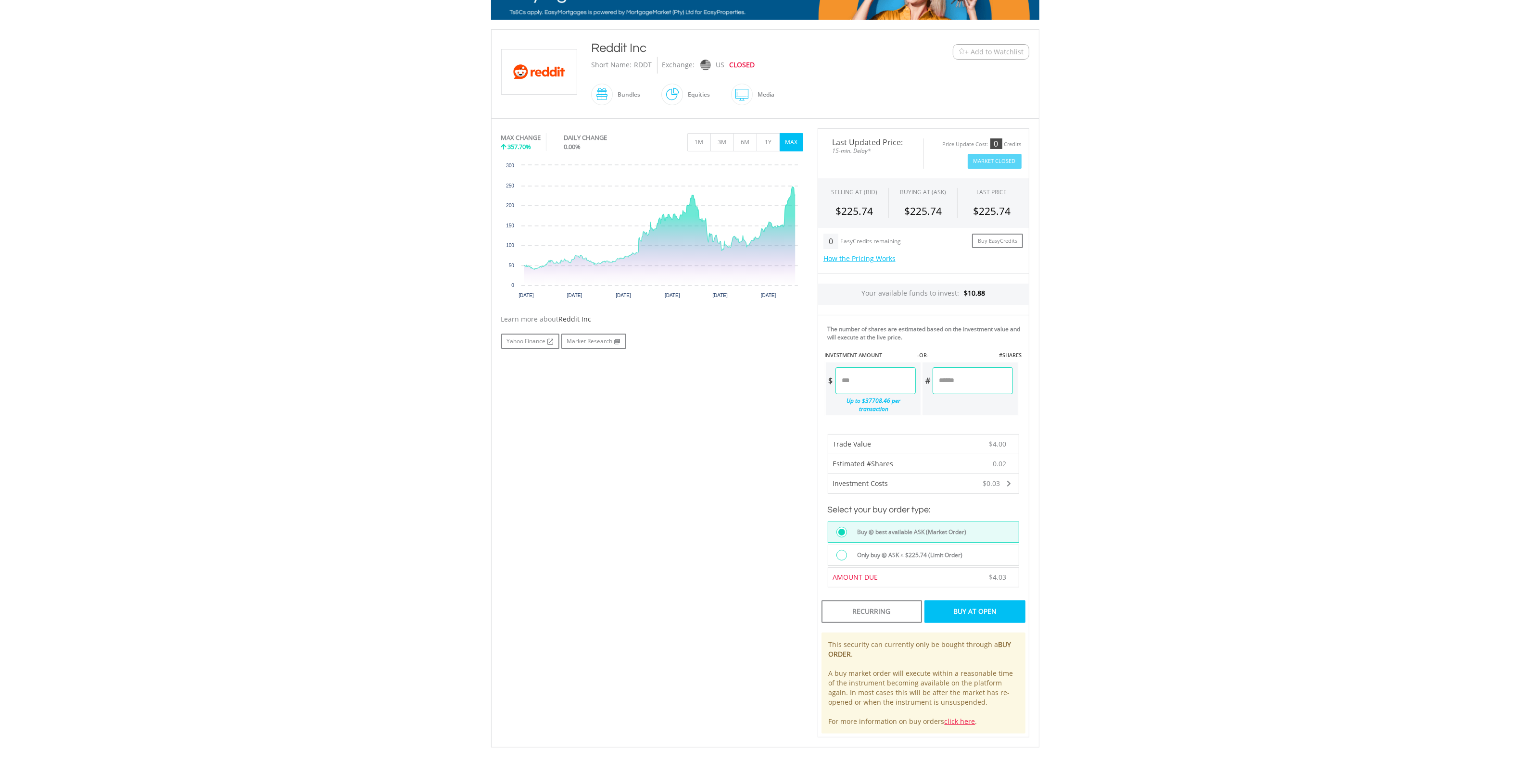
scroll to position [200, 0]
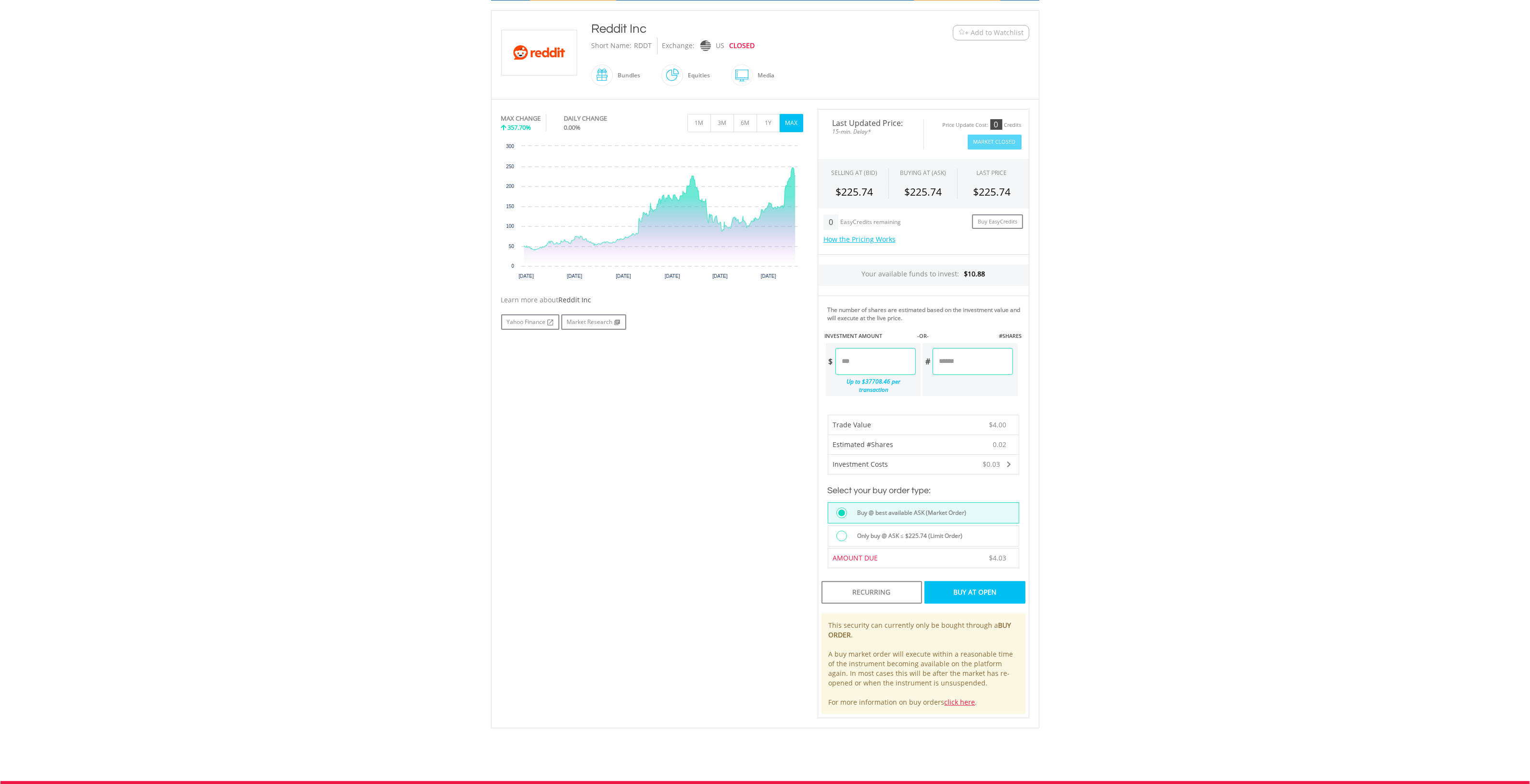
click at [970, 586] on div "Buy At Open" at bounding box center [975, 592] width 101 height 22
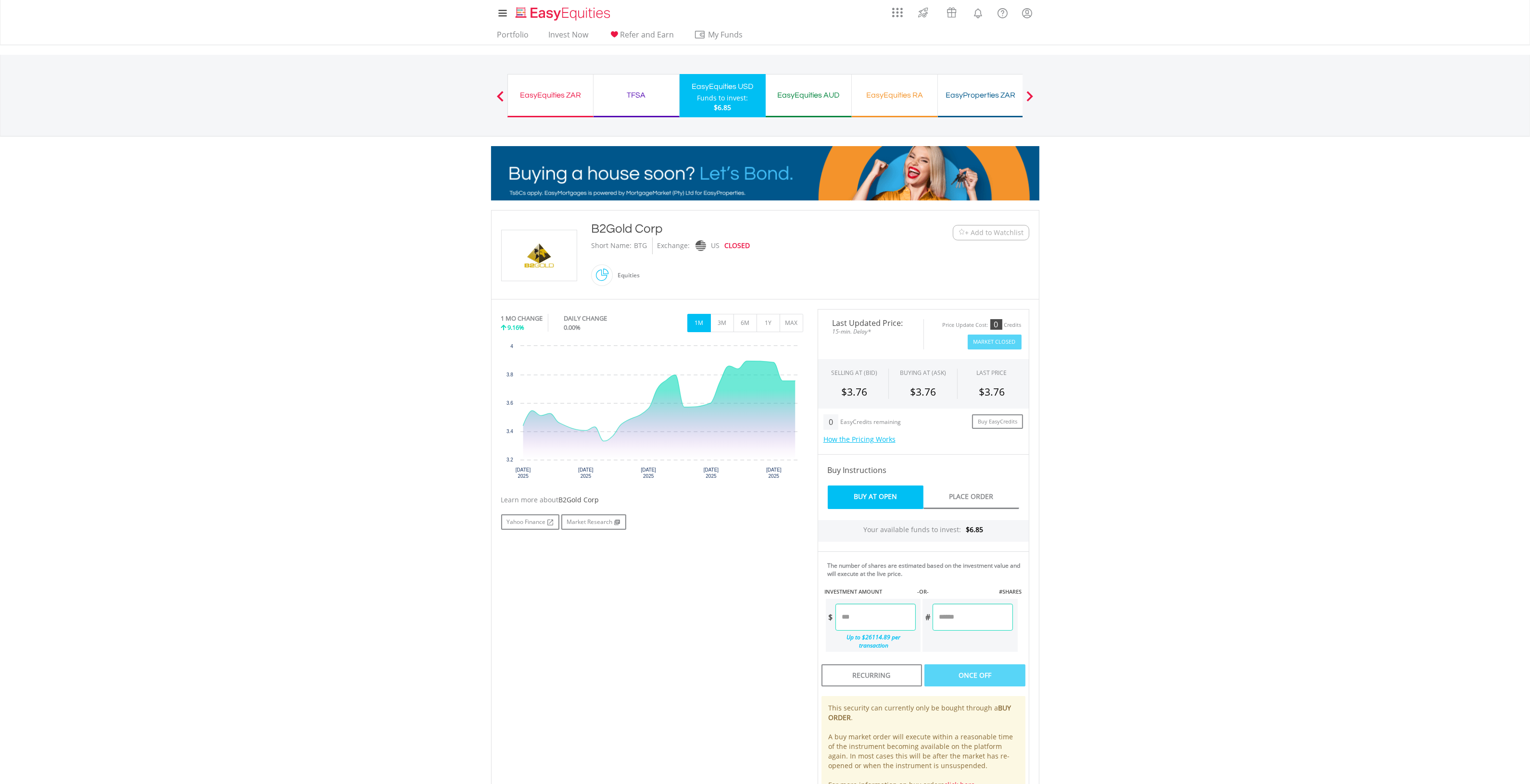
click at [876, 621] on input "number" at bounding box center [876, 617] width 80 height 27
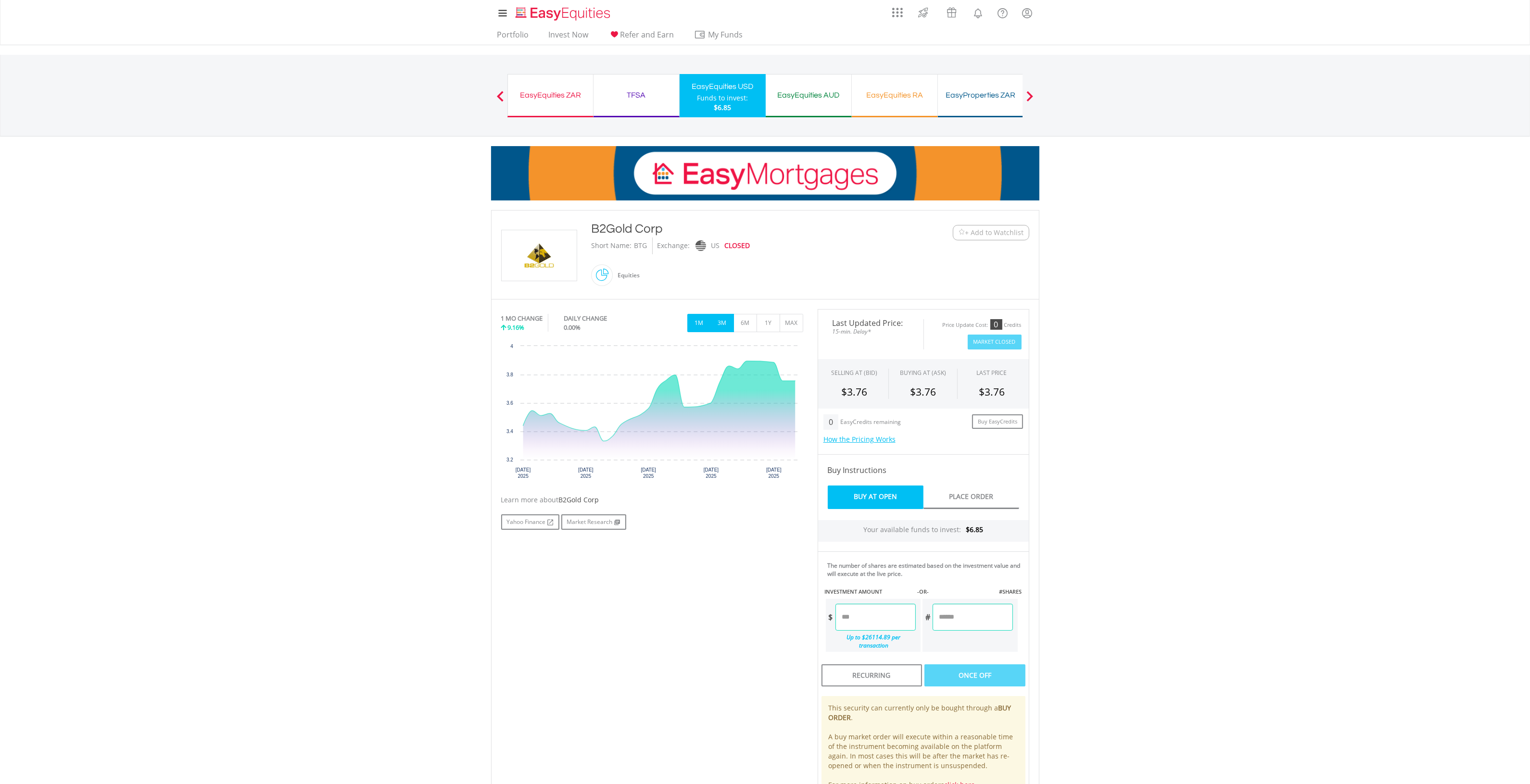
click at [720, 322] on button "3M" at bounding box center [722, 323] width 24 height 18
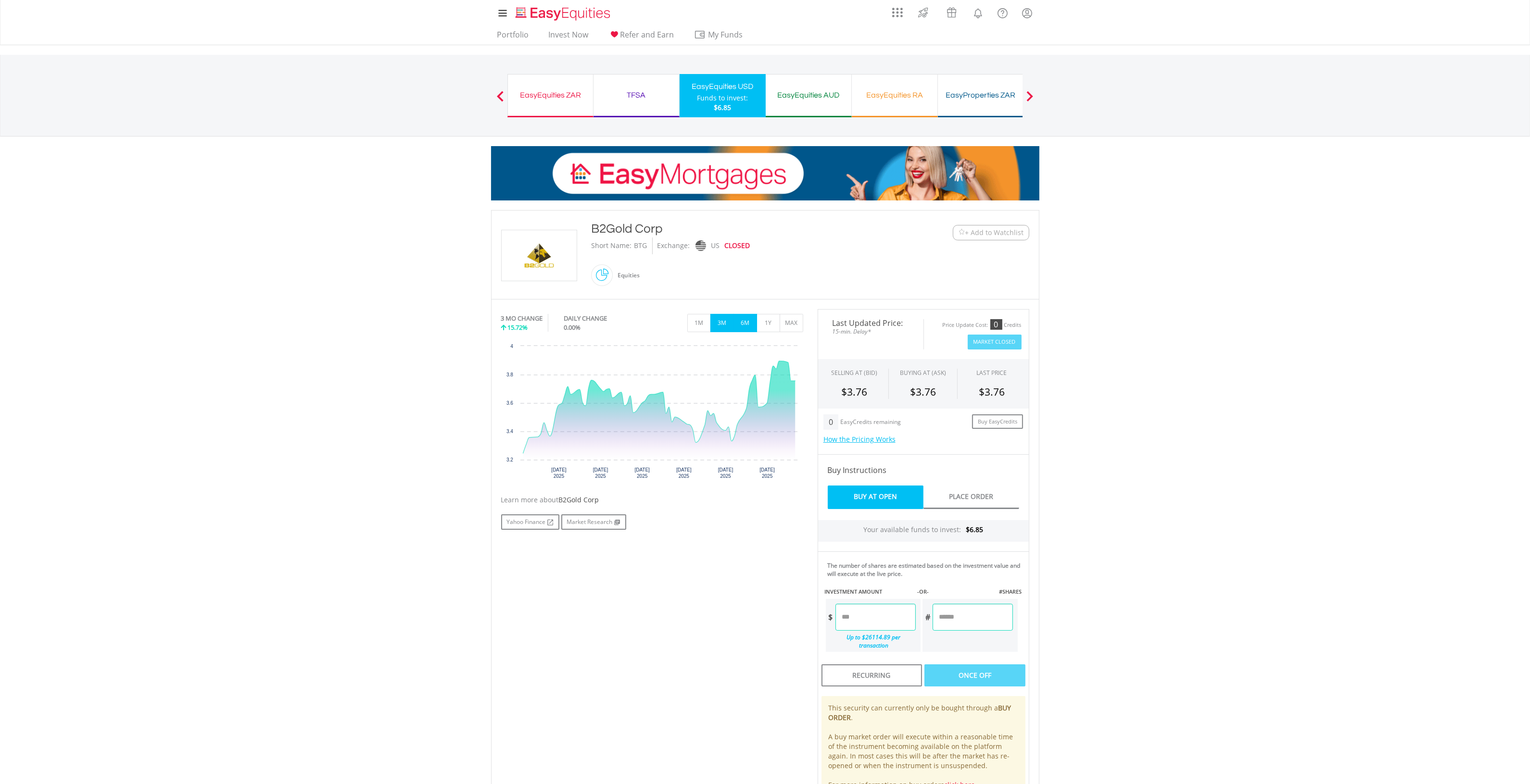
click at [742, 316] on button "6M" at bounding box center [745, 323] width 24 height 18
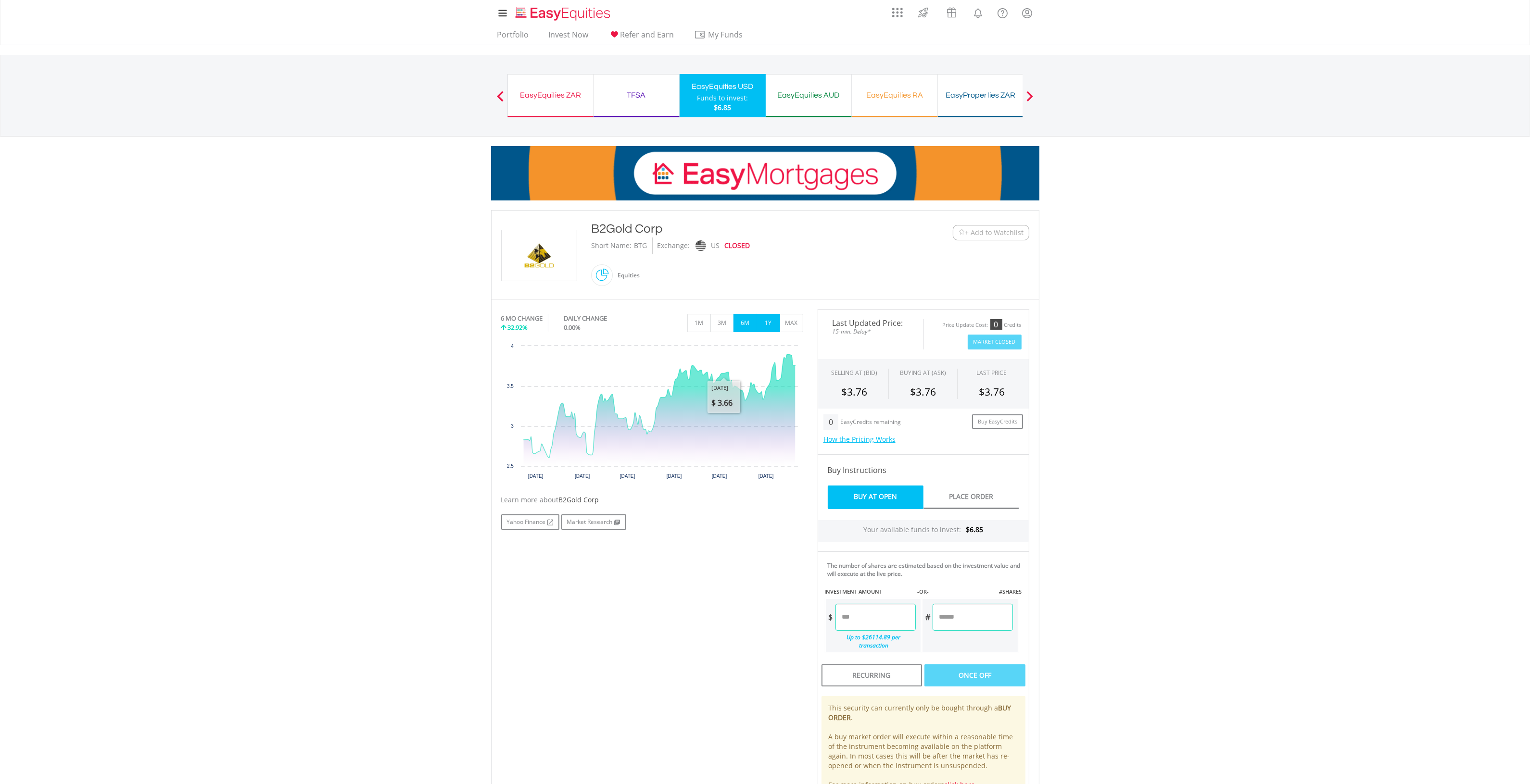
click at [764, 325] on button "1Y" at bounding box center [768, 323] width 24 height 18
